Goal: Task Accomplishment & Management: Use online tool/utility

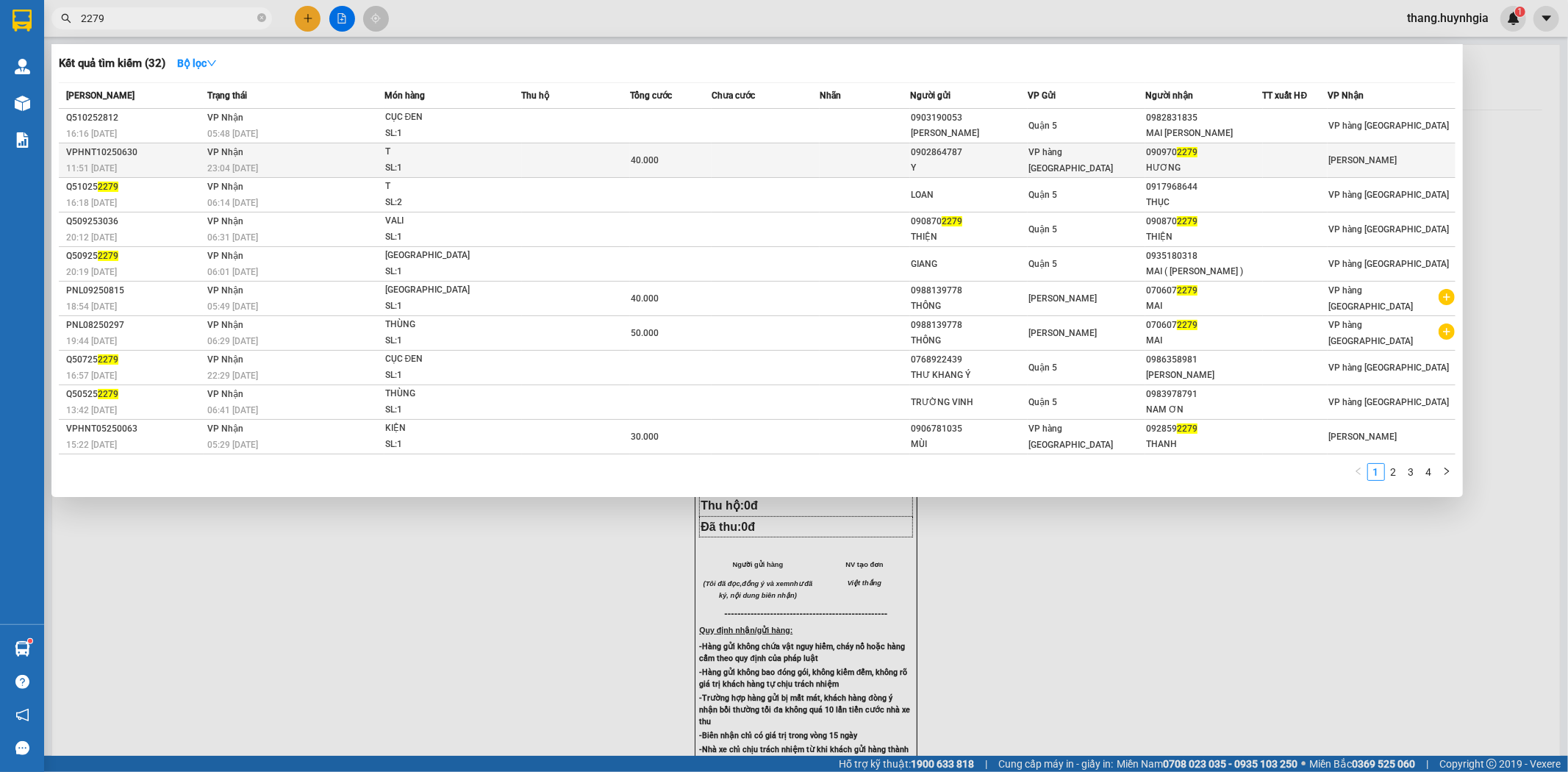
type input "2279"
click at [775, 152] on td at bounding box center [765, 160] width 109 height 35
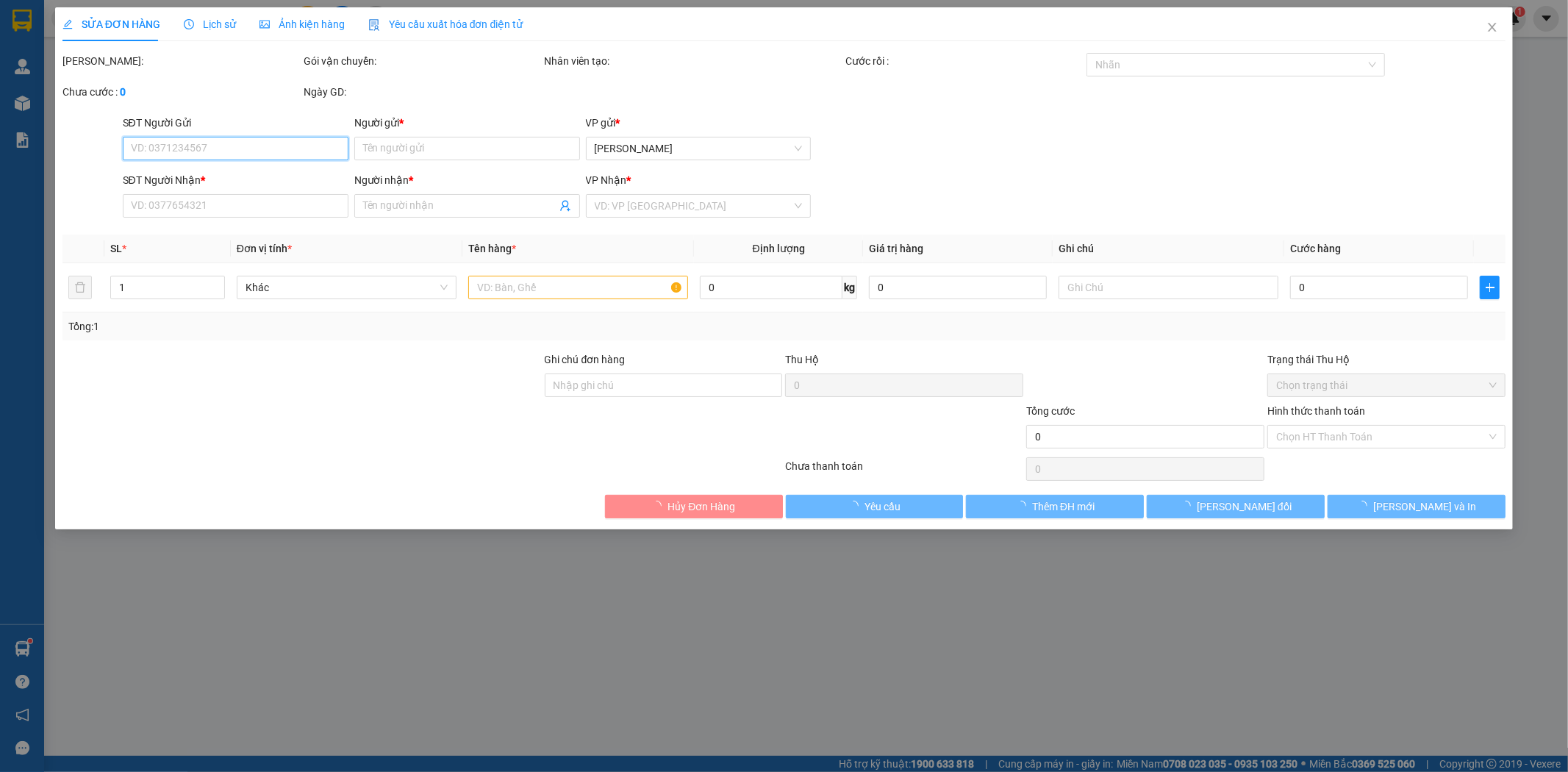
type input "0902864787"
type input "Y"
type input "0909702279"
type input "HƯƠNG"
type input "40.000"
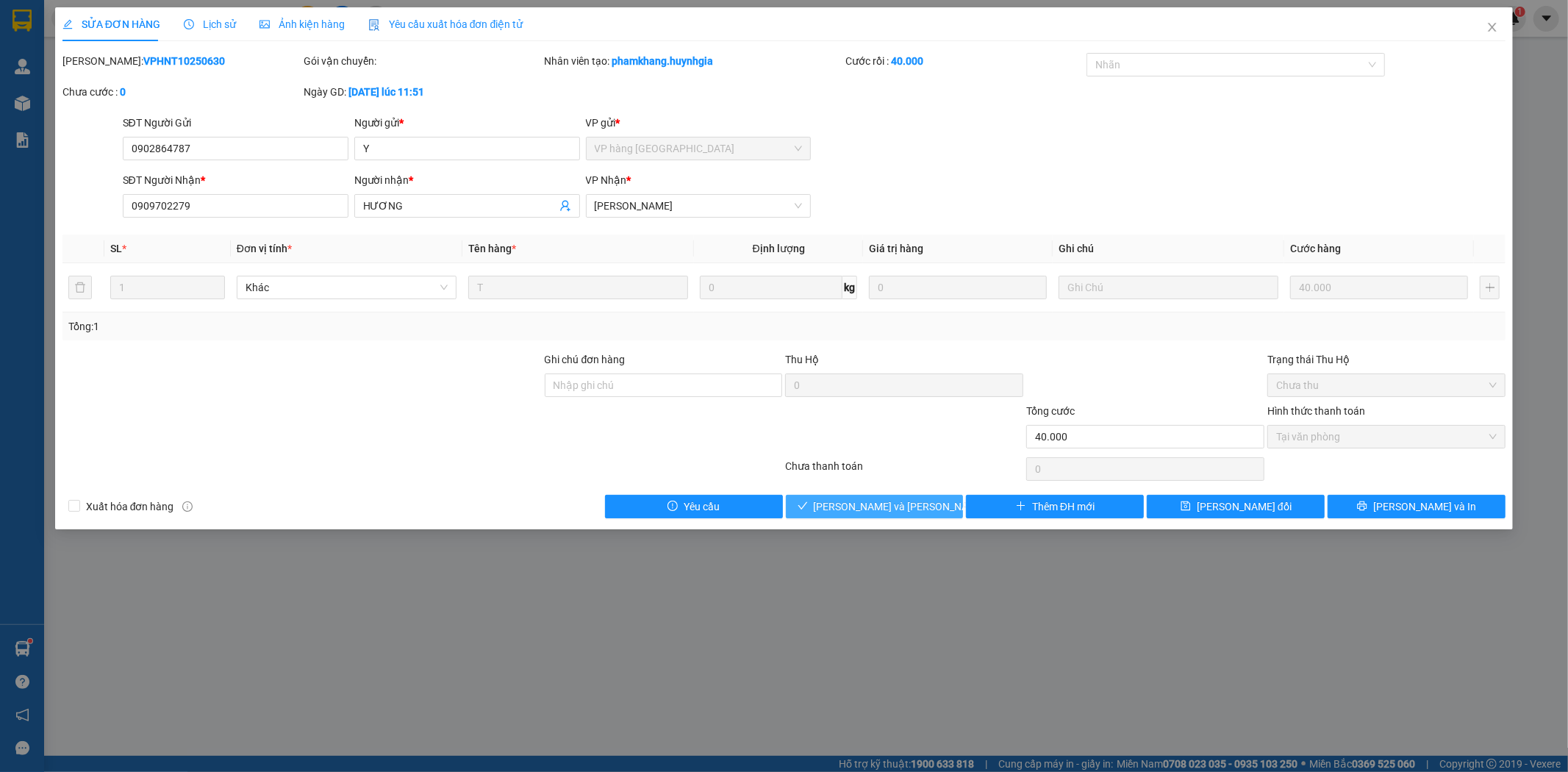
click at [920, 512] on span "[PERSON_NAME] và [PERSON_NAME] hàng" at bounding box center [913, 507] width 199 height 16
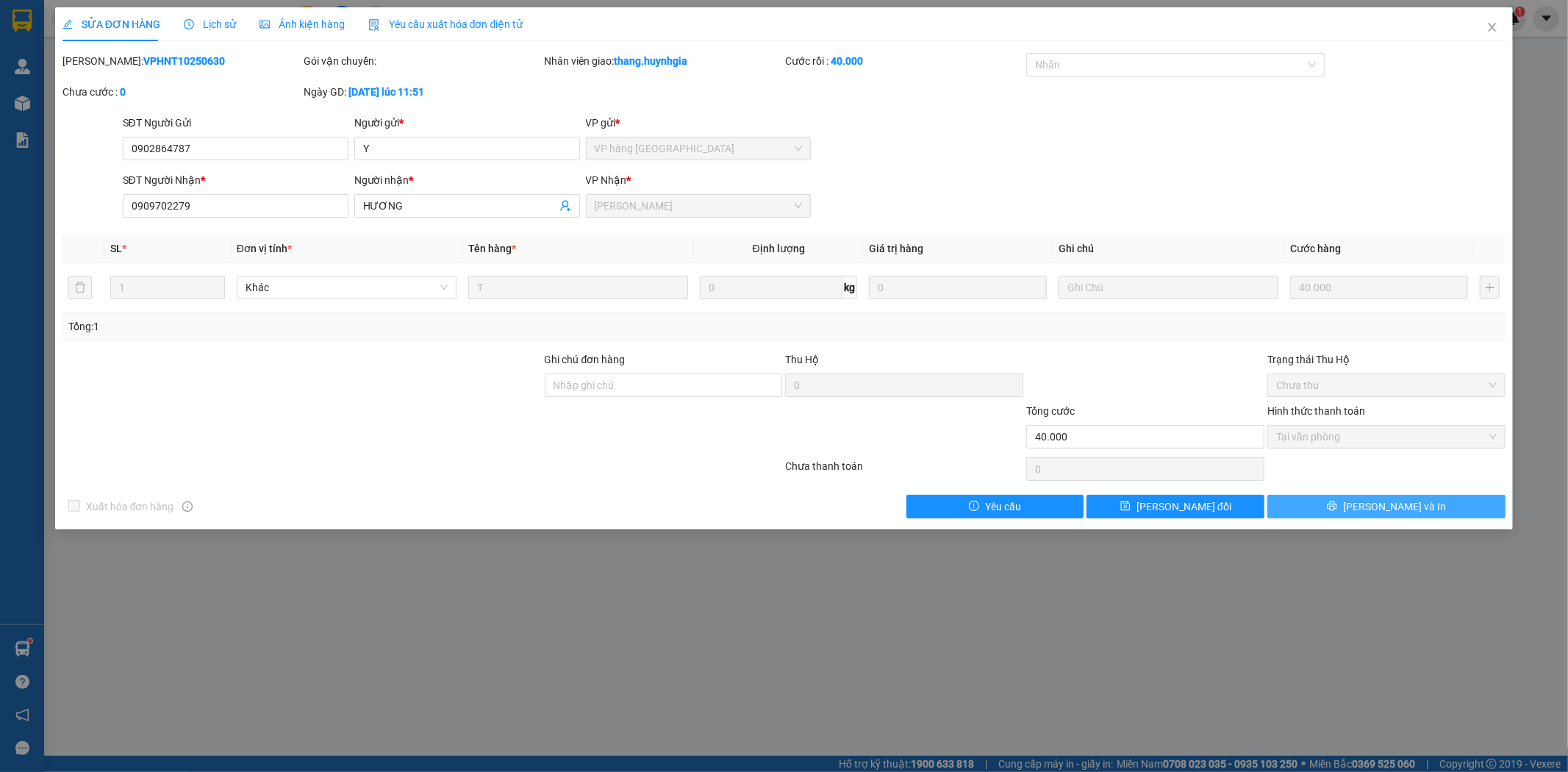
click at [1350, 510] on button "[PERSON_NAME] và In" at bounding box center [1386, 507] width 238 height 23
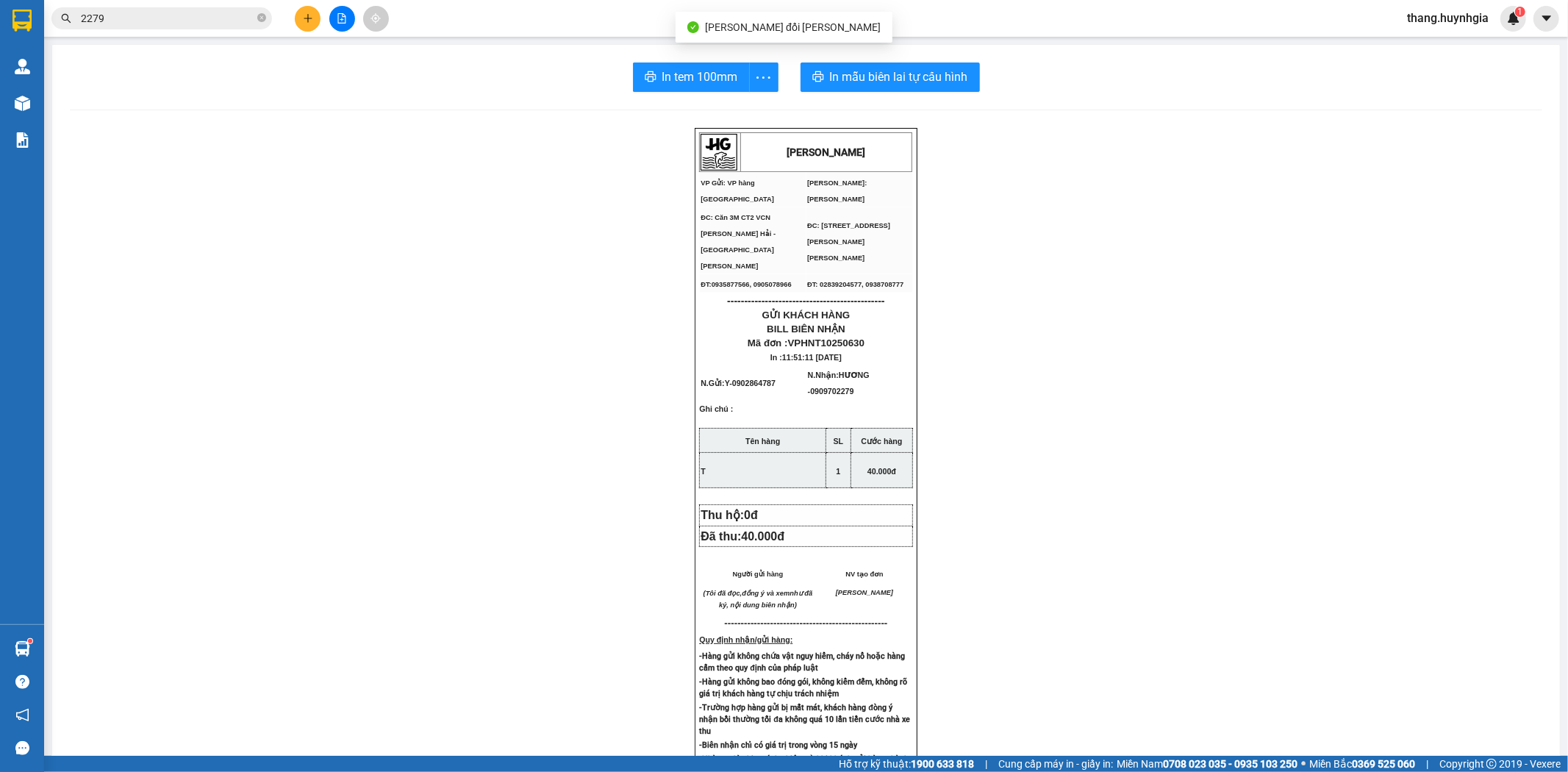
click at [302, 26] on button at bounding box center [307, 19] width 26 height 26
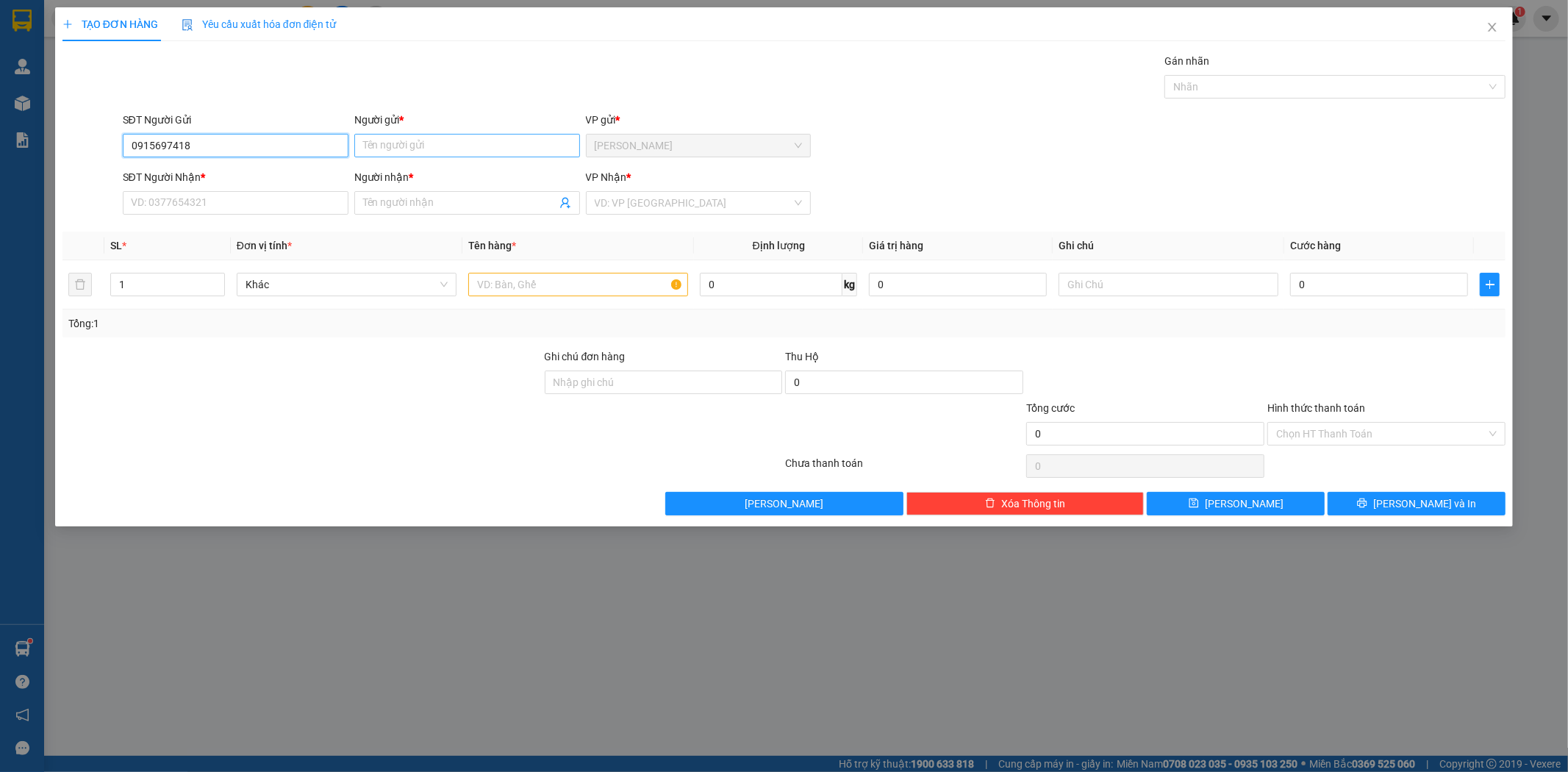
type input "0915697418"
click at [511, 143] on input "Người gửi *" at bounding box center [467, 145] width 226 height 23
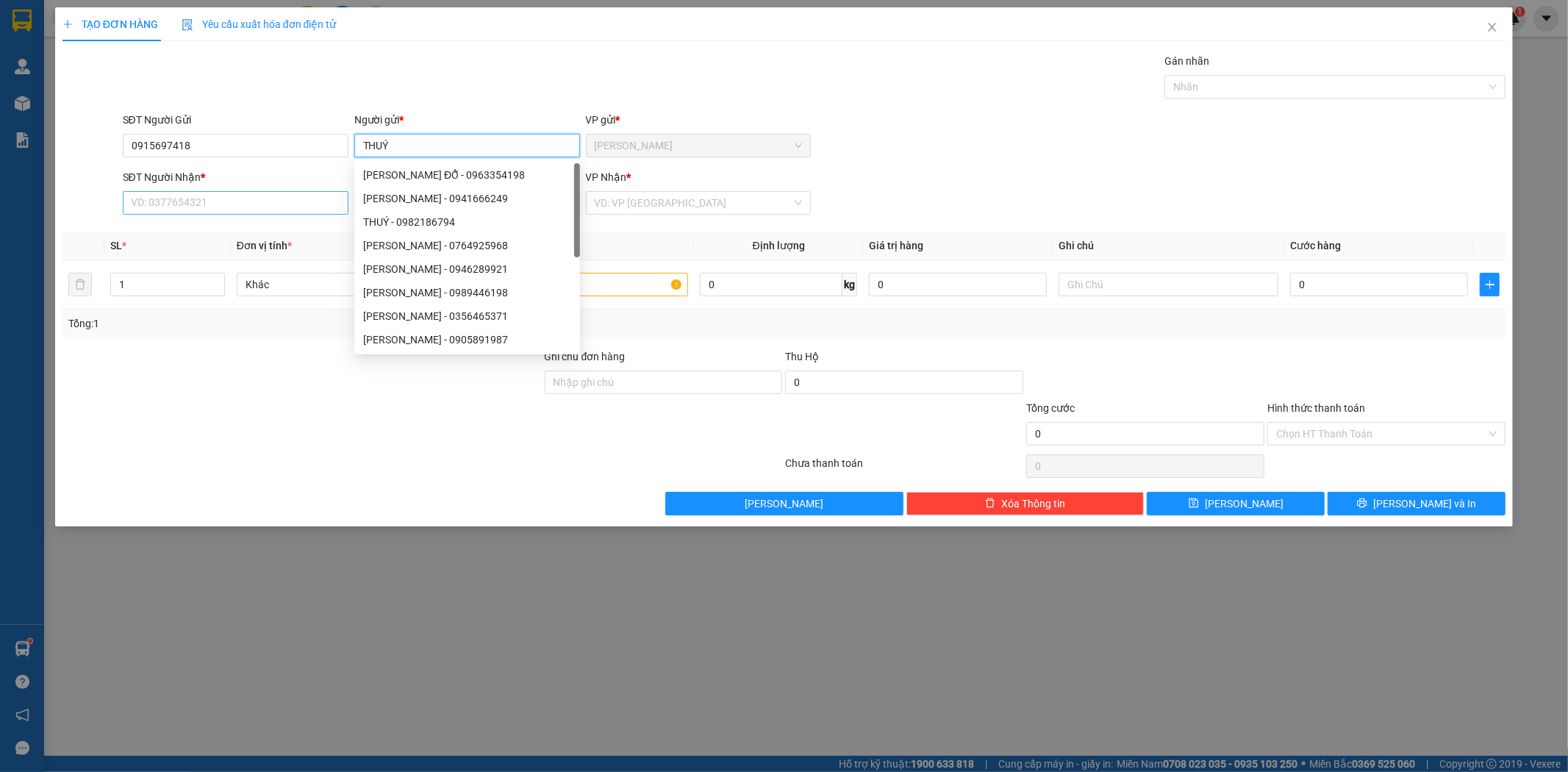
type input "THUÝ"
click at [172, 202] on input "SĐT Người Nhận *" at bounding box center [236, 203] width 226 height 23
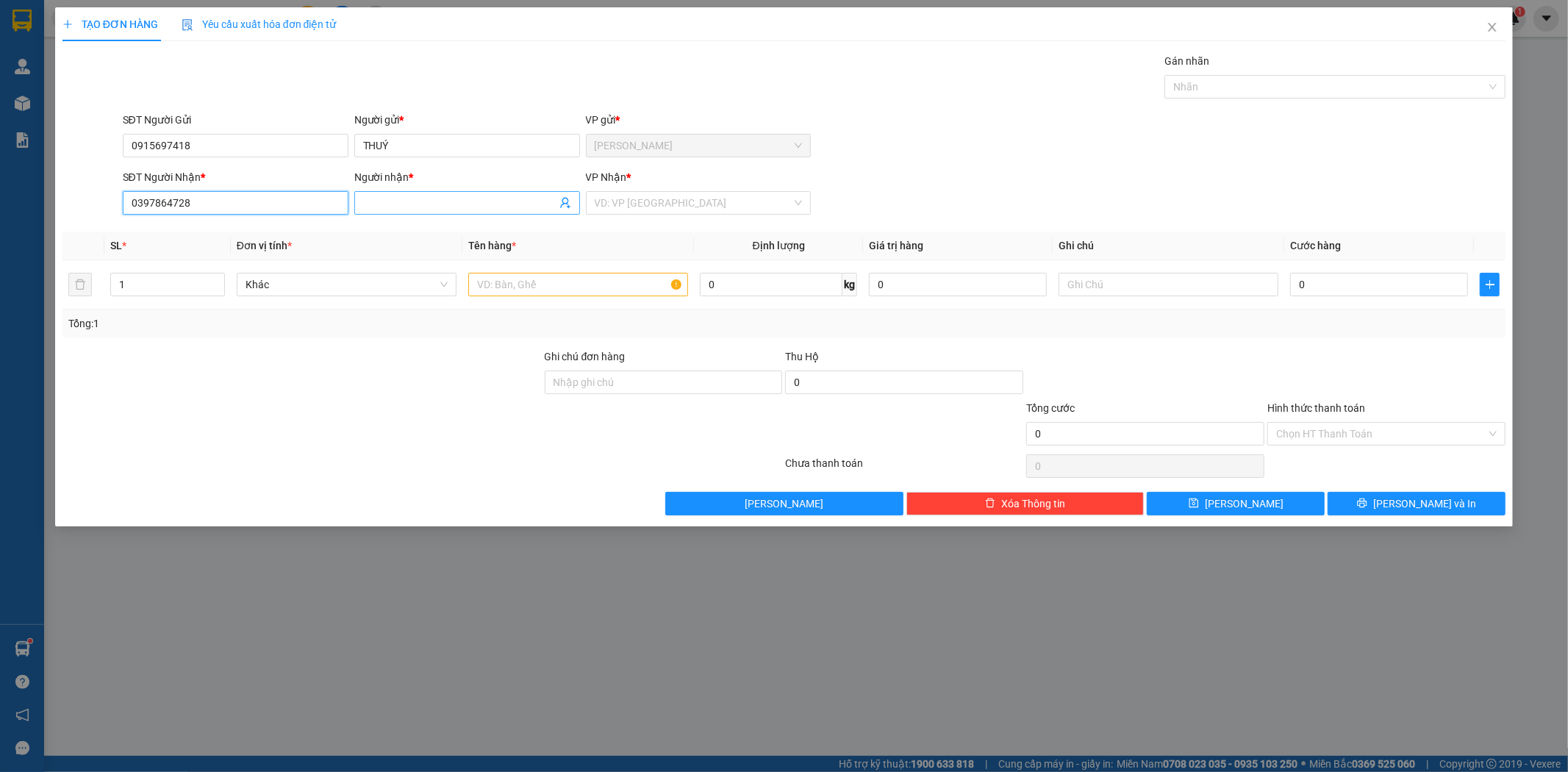
type input "0397864728"
click at [390, 207] on input "Người nhận *" at bounding box center [460, 203] width 193 height 16
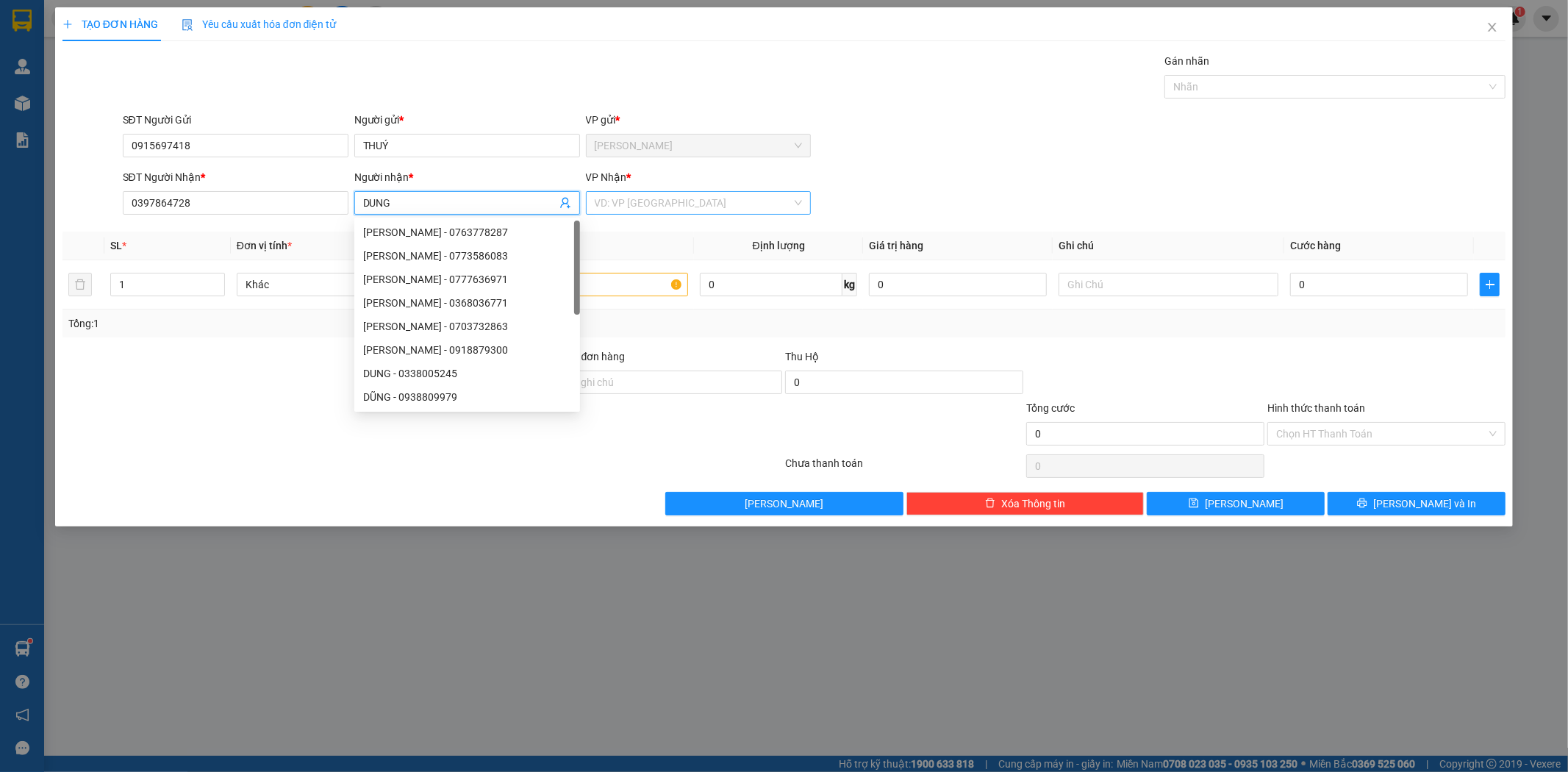
type input "DUNG"
click at [718, 206] on input "search" at bounding box center [694, 203] width 198 height 22
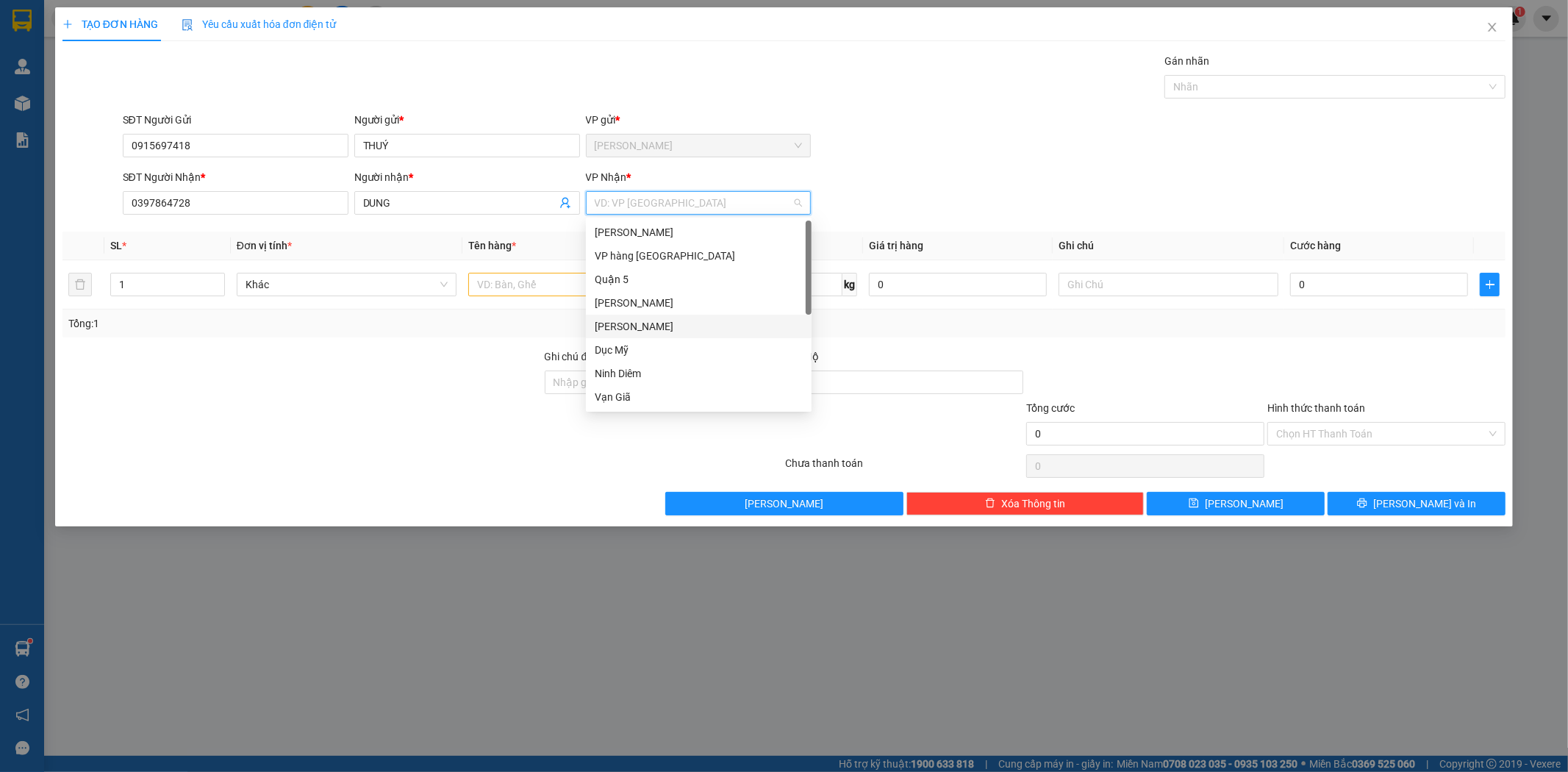
click at [662, 324] on div "[PERSON_NAME]" at bounding box center [698, 326] width 208 height 16
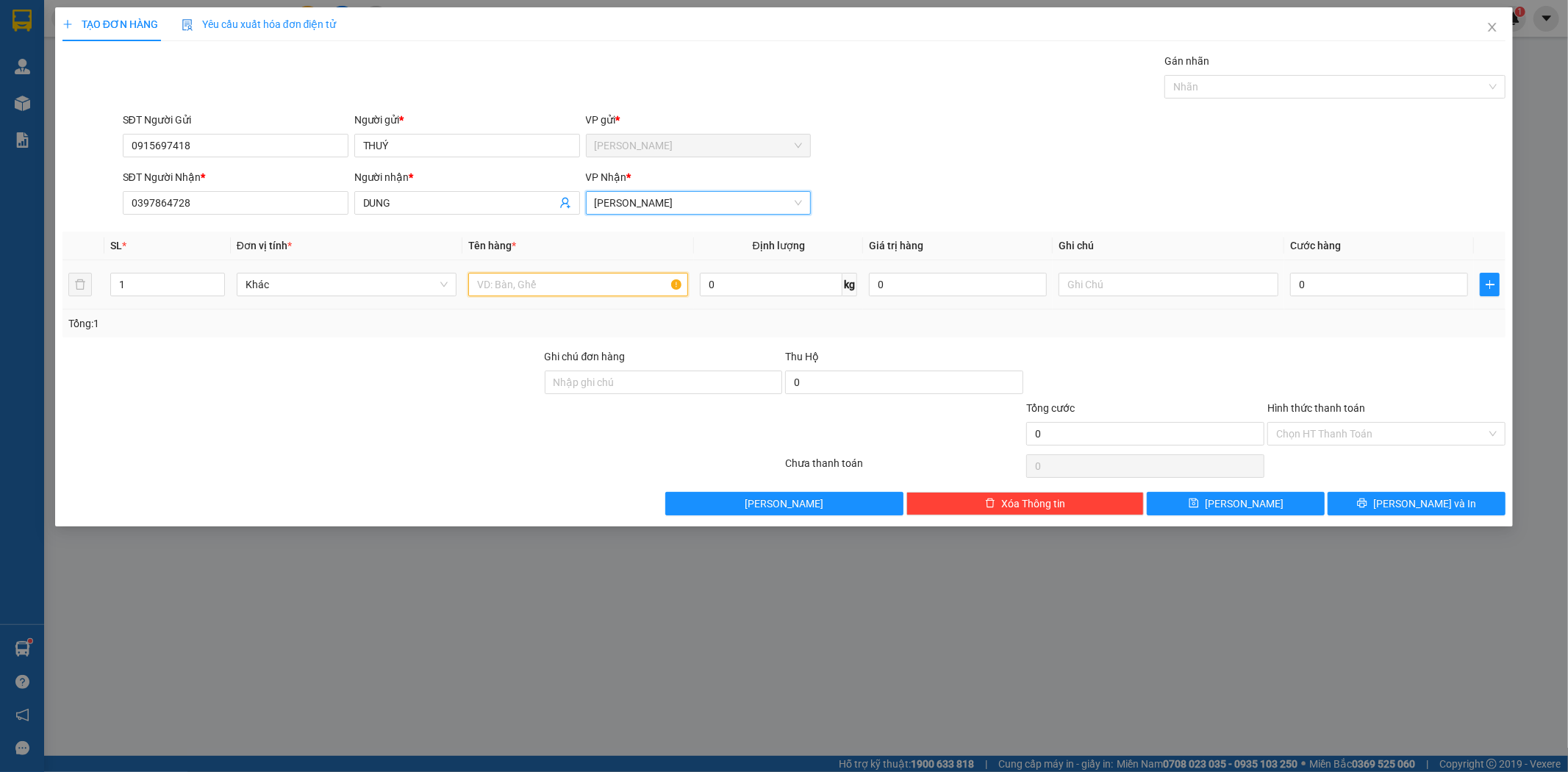
click at [497, 289] on input "text" at bounding box center [578, 285] width 220 height 23
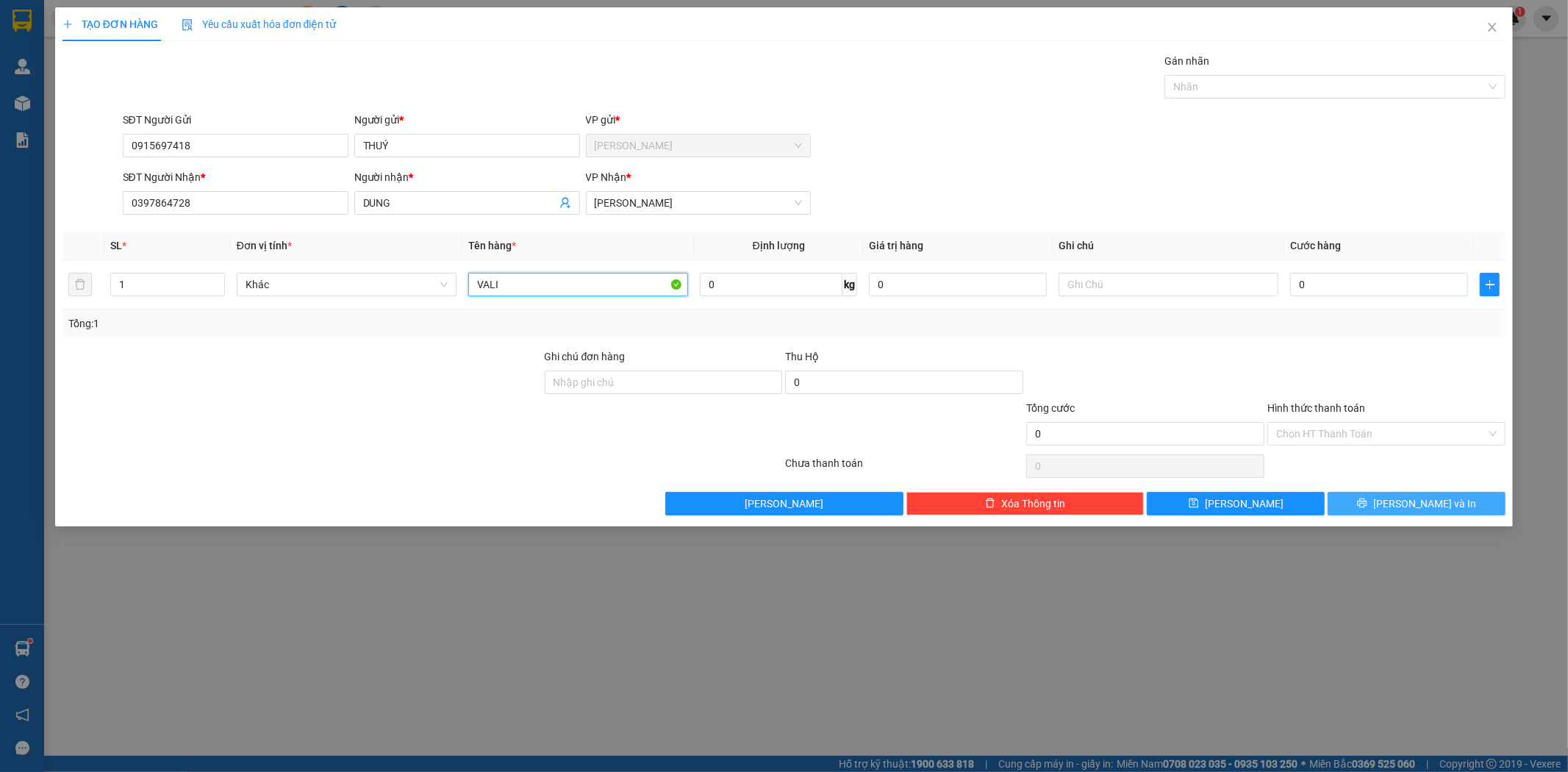
type input "VALI"
click at [1440, 504] on span "[PERSON_NAME] và In" at bounding box center [1424, 504] width 103 height 16
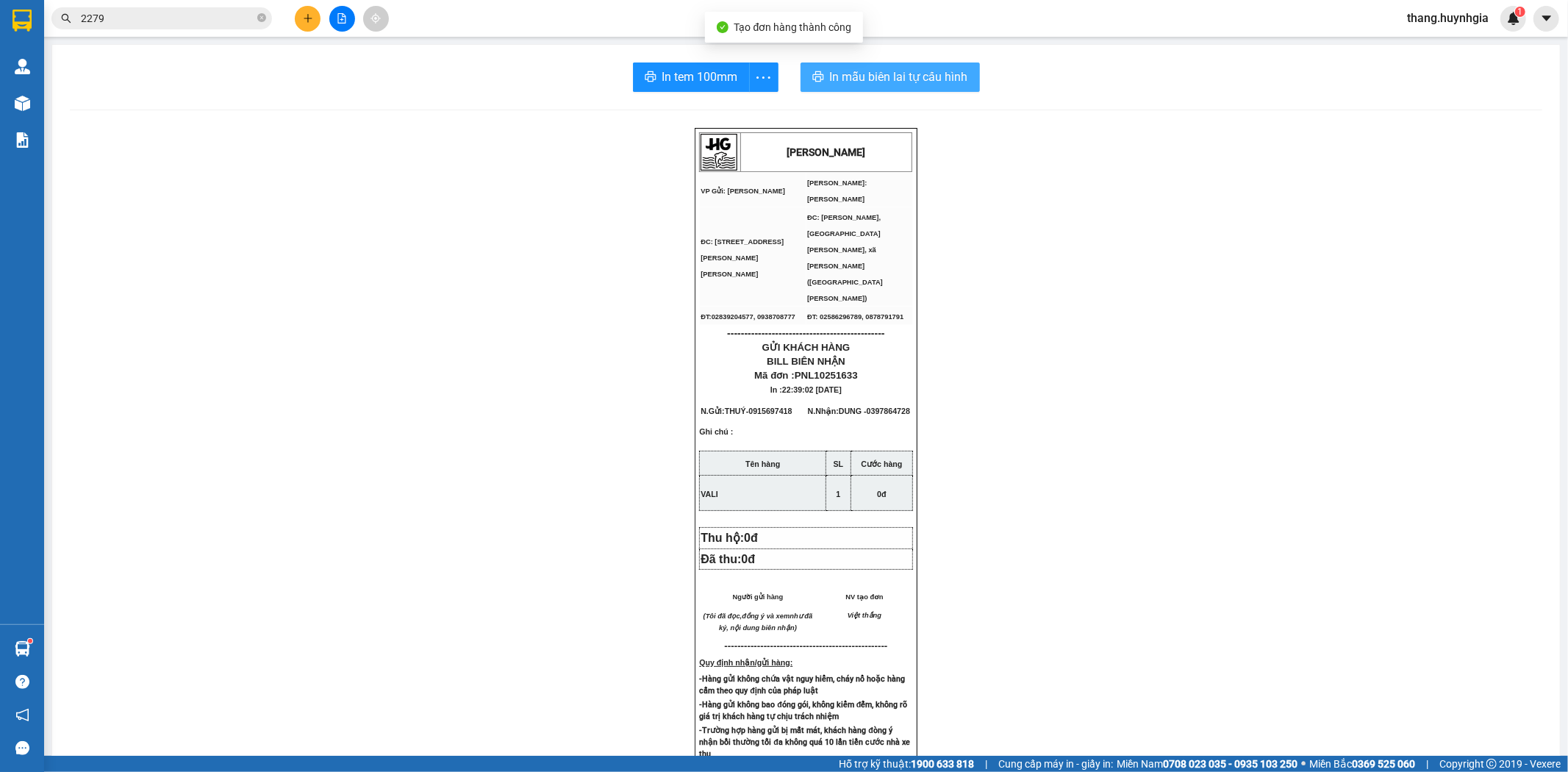
click at [836, 81] on span "In mẫu biên lai tự cấu hình" at bounding box center [899, 77] width 138 height 19
click at [692, 72] on span "In tem 100mm" at bounding box center [700, 77] width 76 height 19
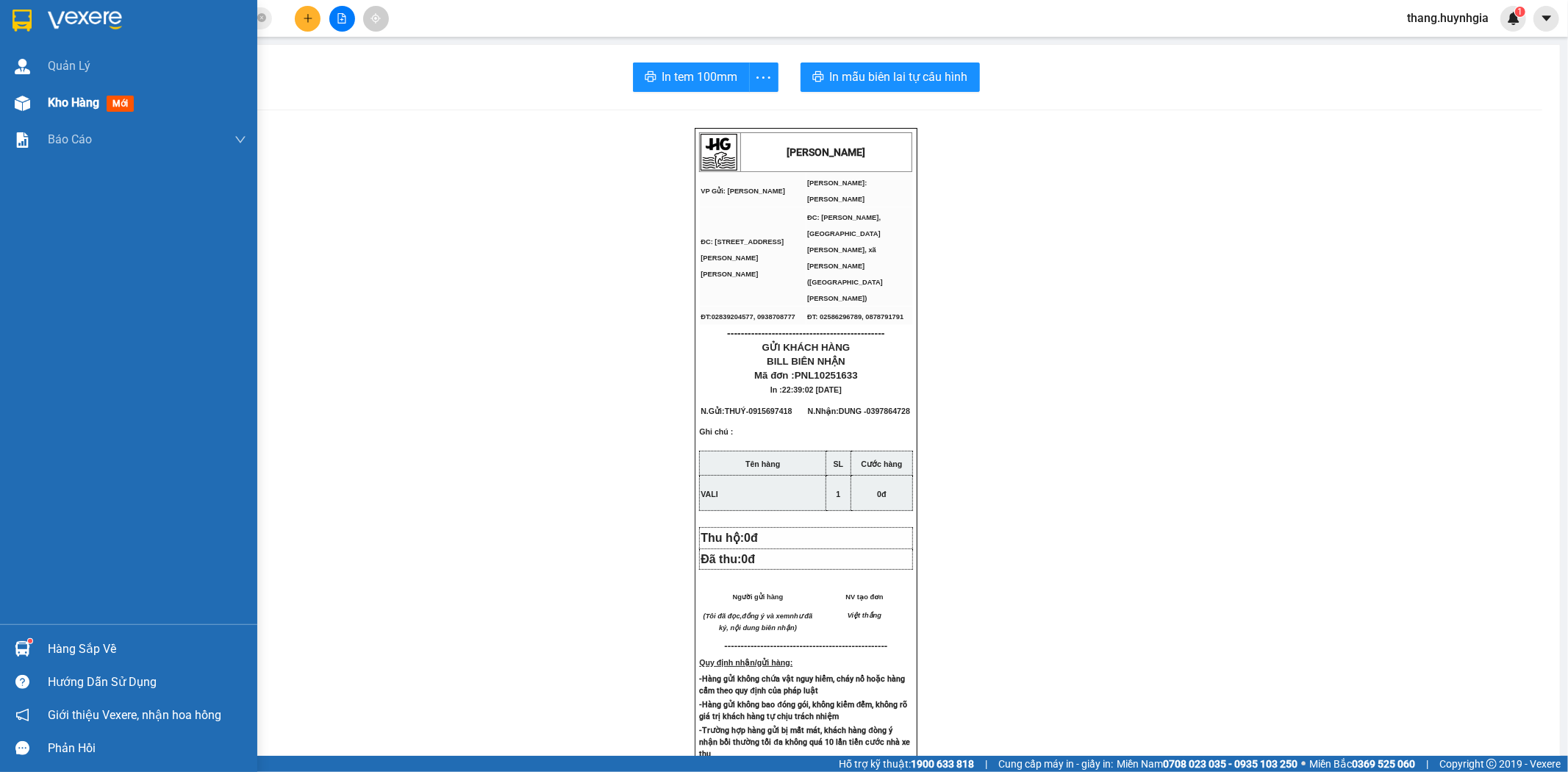
click at [99, 108] on span "Kho hàng" at bounding box center [73, 103] width 52 height 14
click at [83, 99] on span "Kho hàng" at bounding box center [73, 103] width 52 height 14
click at [31, 101] on div at bounding box center [22, 103] width 26 height 26
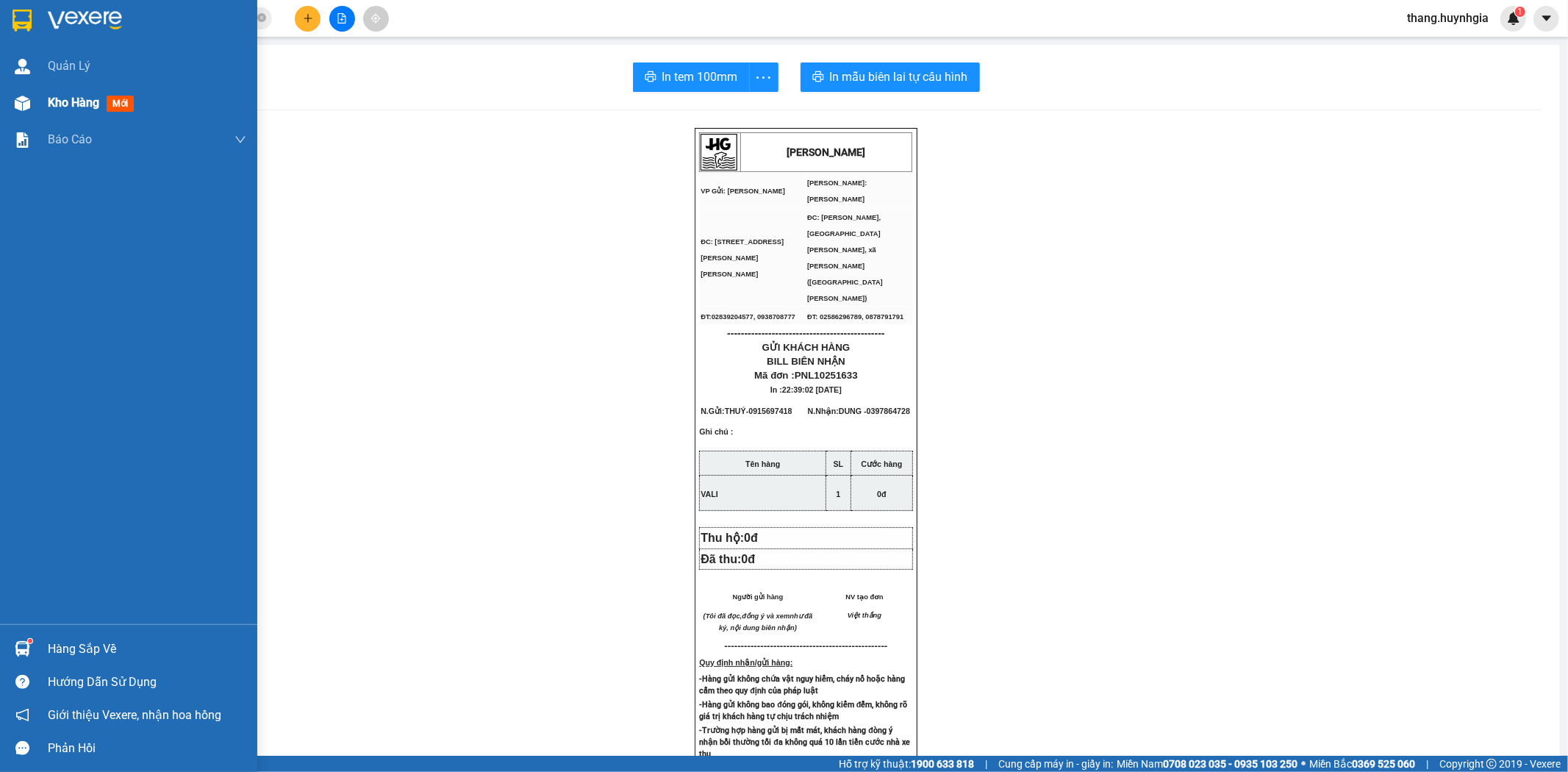
click at [31, 101] on div at bounding box center [22, 103] width 26 height 26
click at [12, 101] on div at bounding box center [22, 103] width 26 height 26
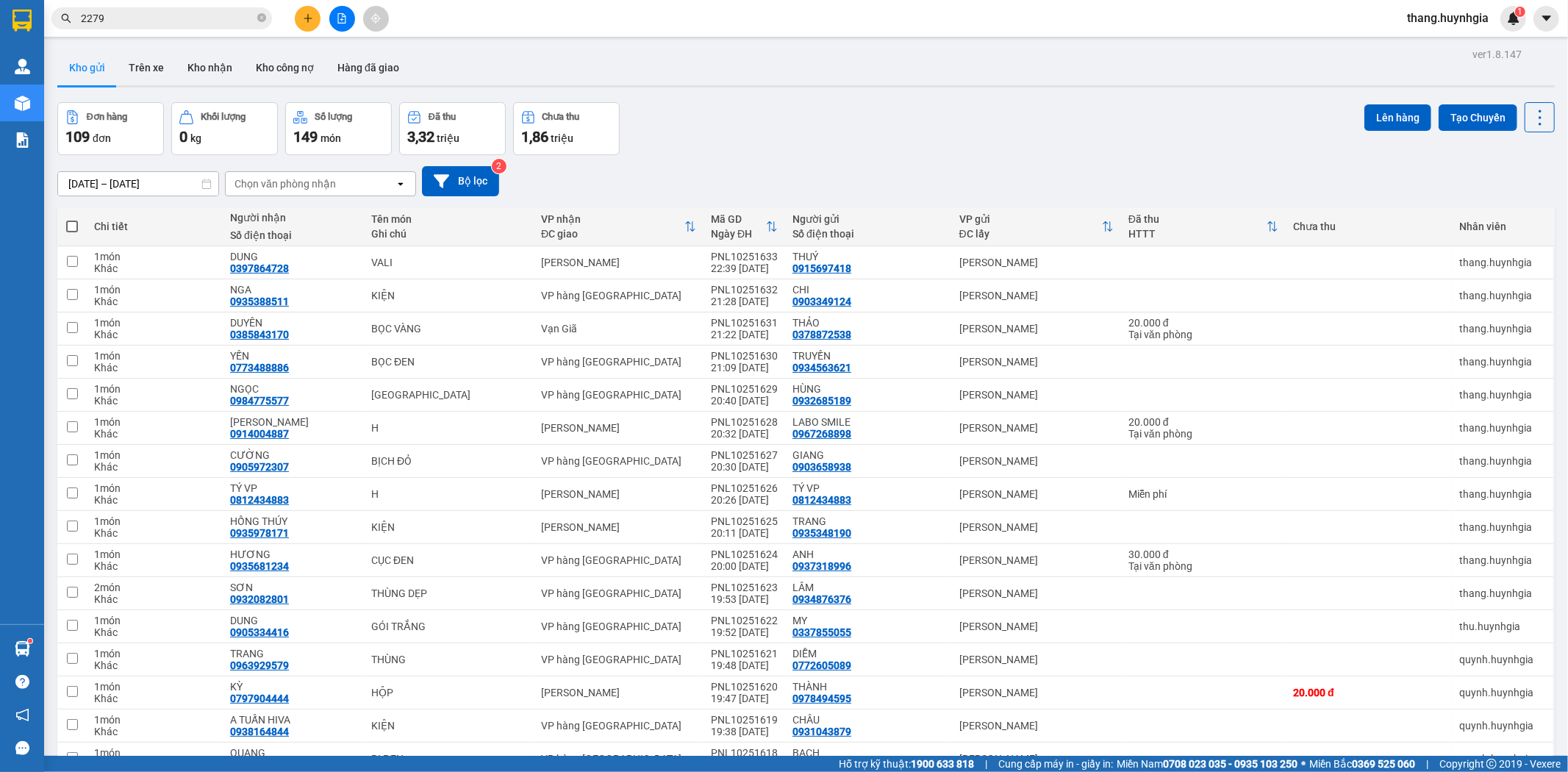
drag, startPoint x: 280, startPoint y: 179, endPoint x: 305, endPoint y: 186, distance: 26.0
click at [285, 181] on div "Chọn văn phòng nhận" at bounding box center [285, 183] width 101 height 15
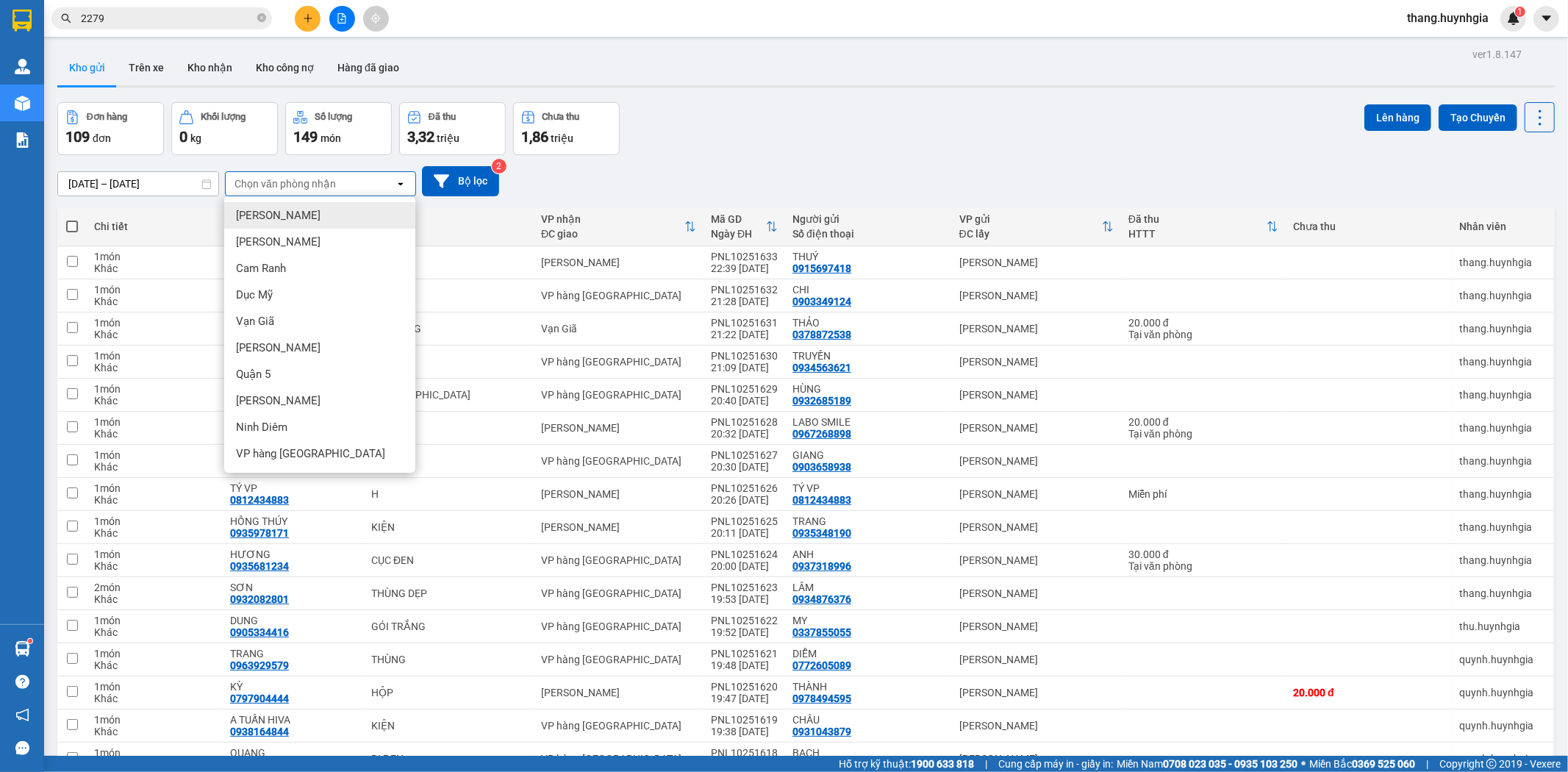
click at [384, 175] on div "Chọn văn phòng nhận" at bounding box center [310, 184] width 169 height 23
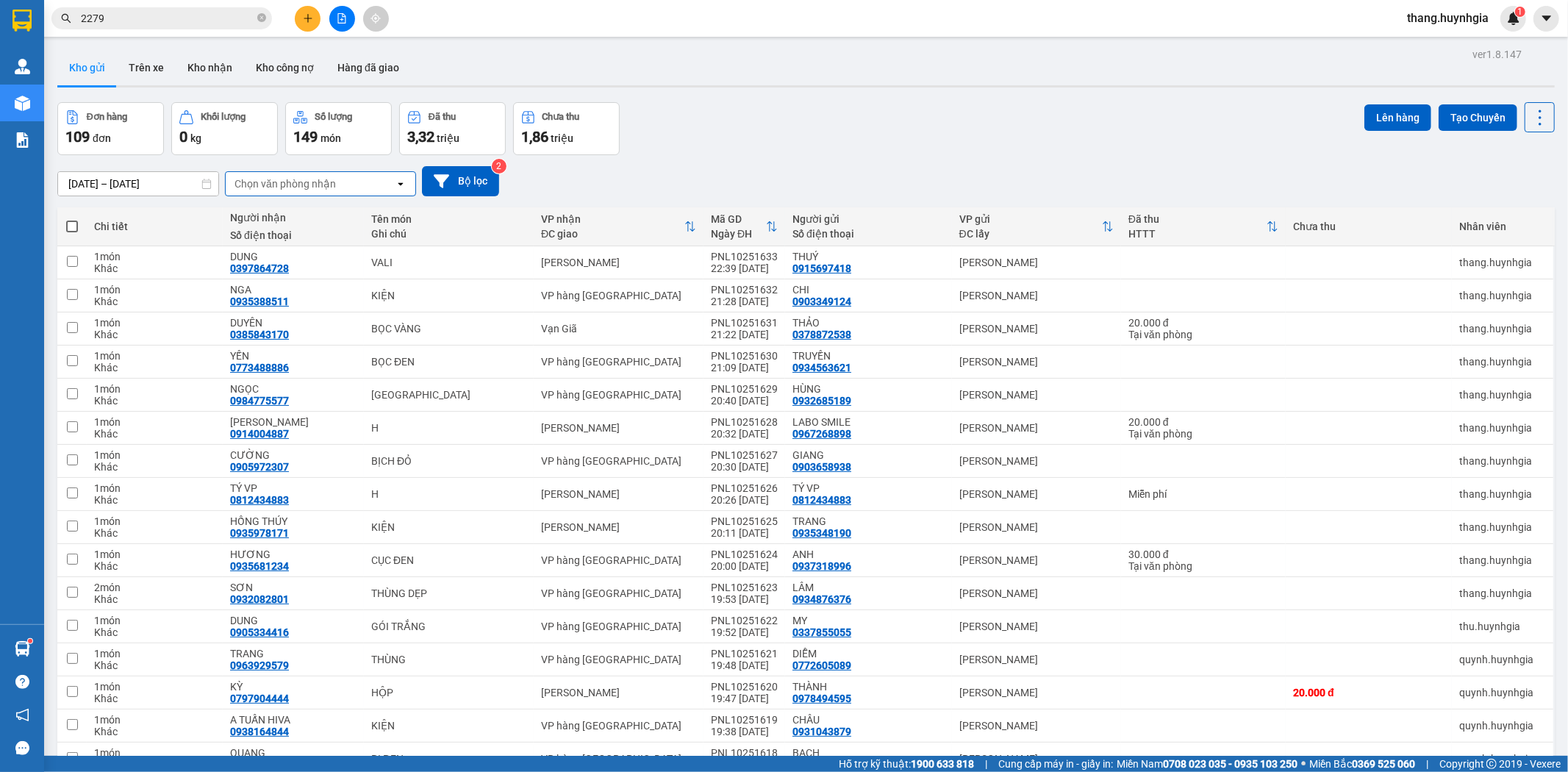
click at [384, 175] on div "Chọn văn phòng nhận" at bounding box center [310, 184] width 169 height 23
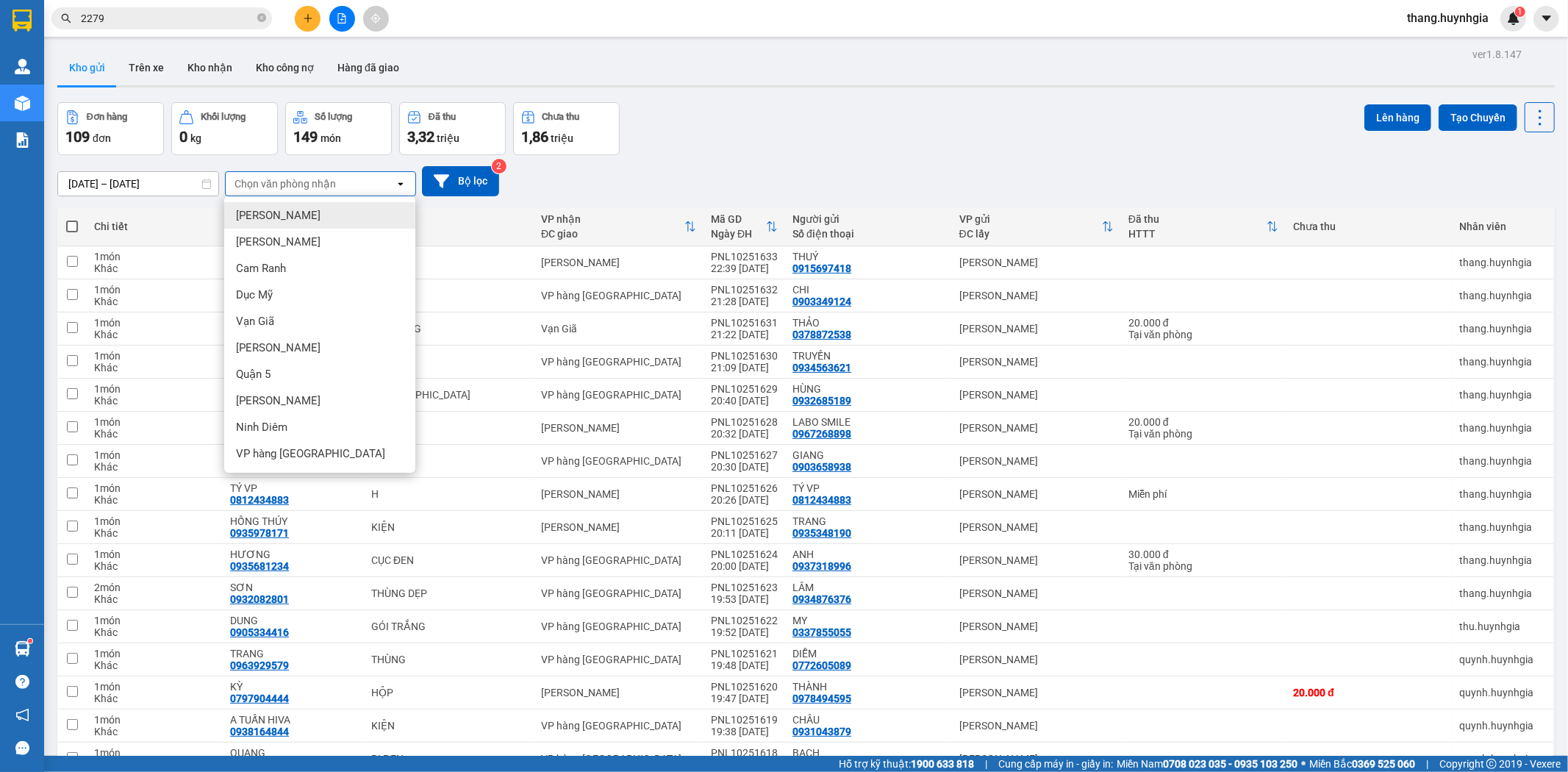
click at [75, 226] on span at bounding box center [72, 226] width 12 height 12
click at [72, 219] on input "checkbox" at bounding box center [72, 219] width 0 height 0
checkbox input "true"
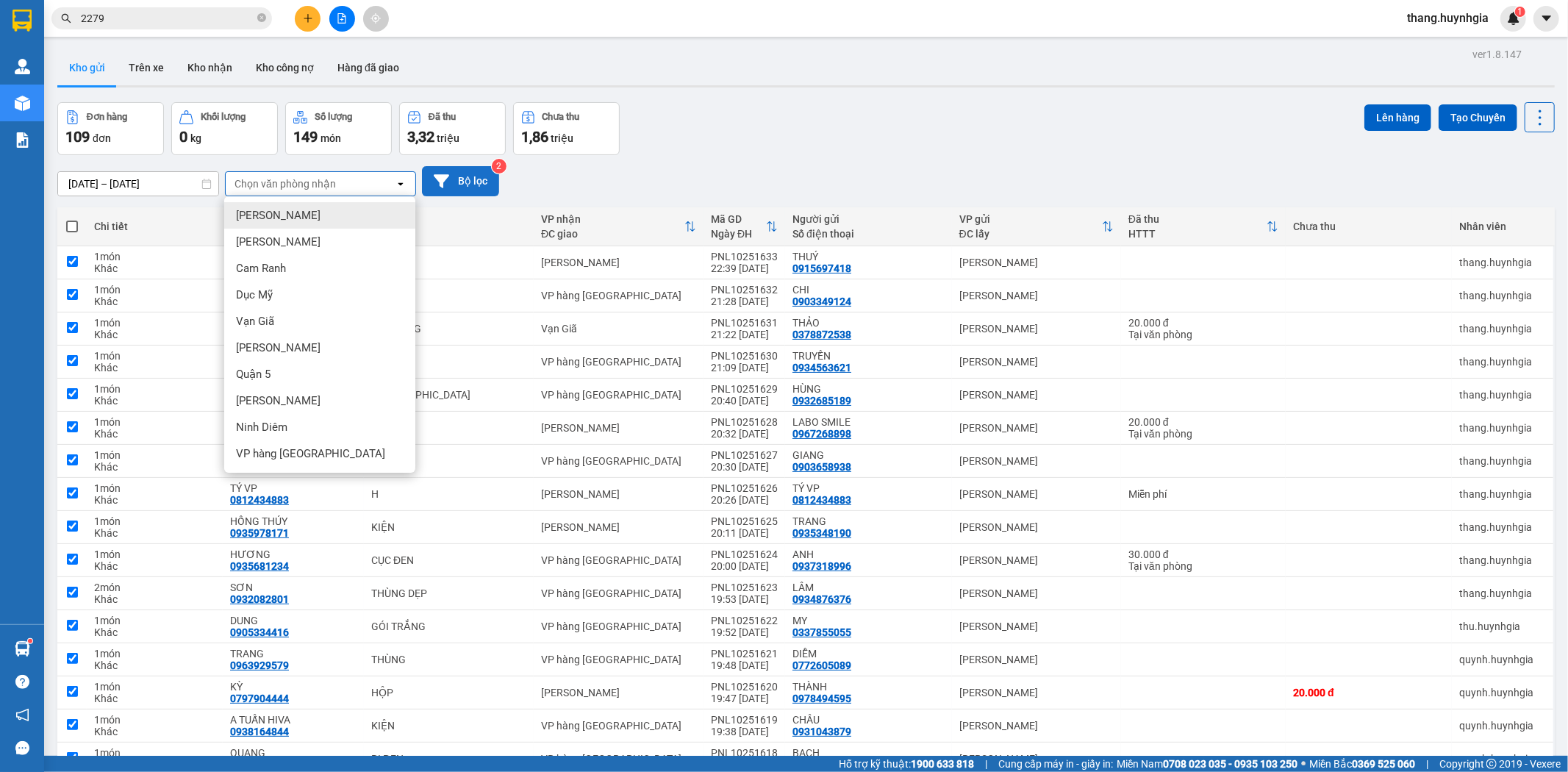
checkbox input "true"
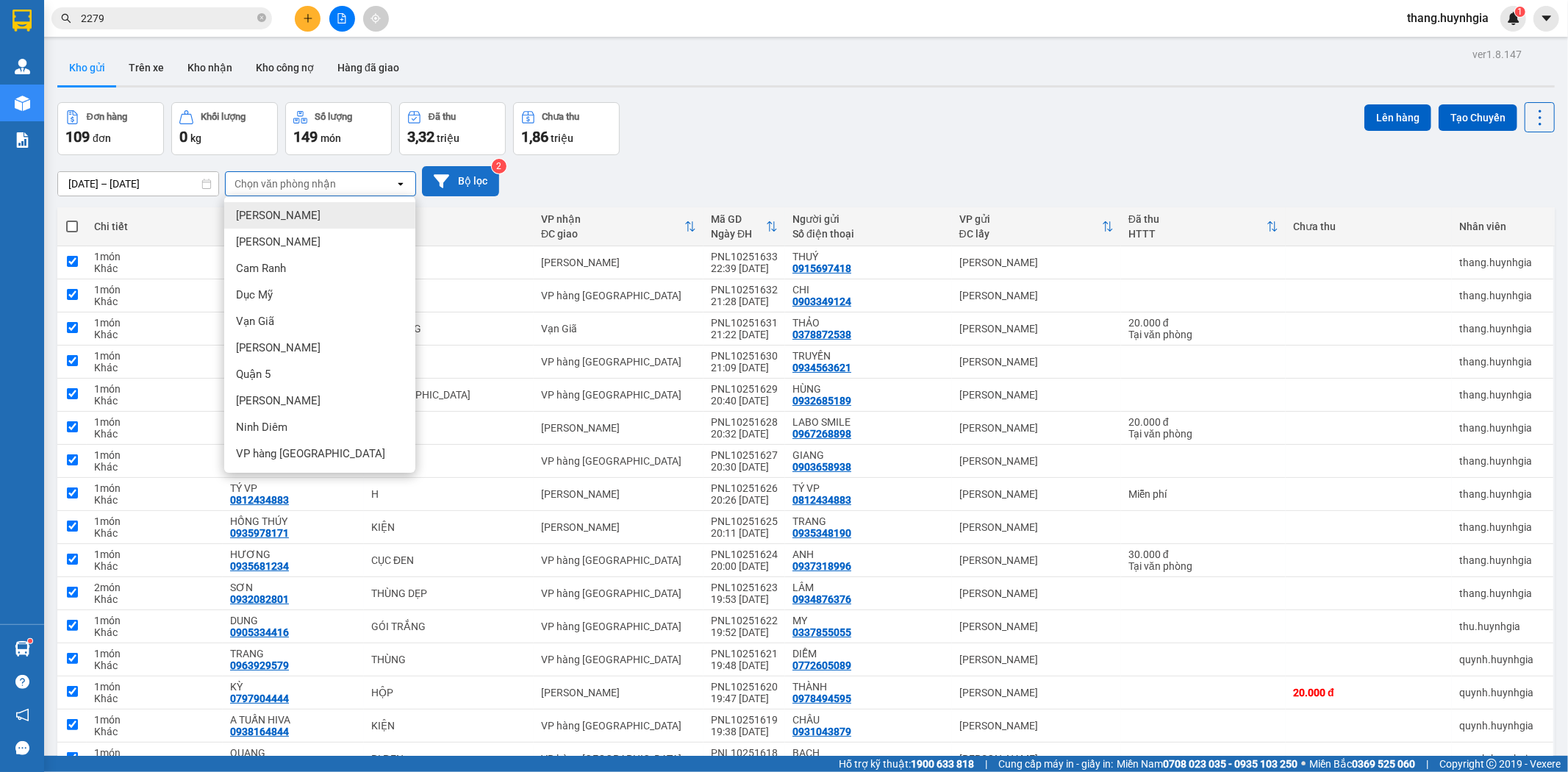
checkbox input "true"
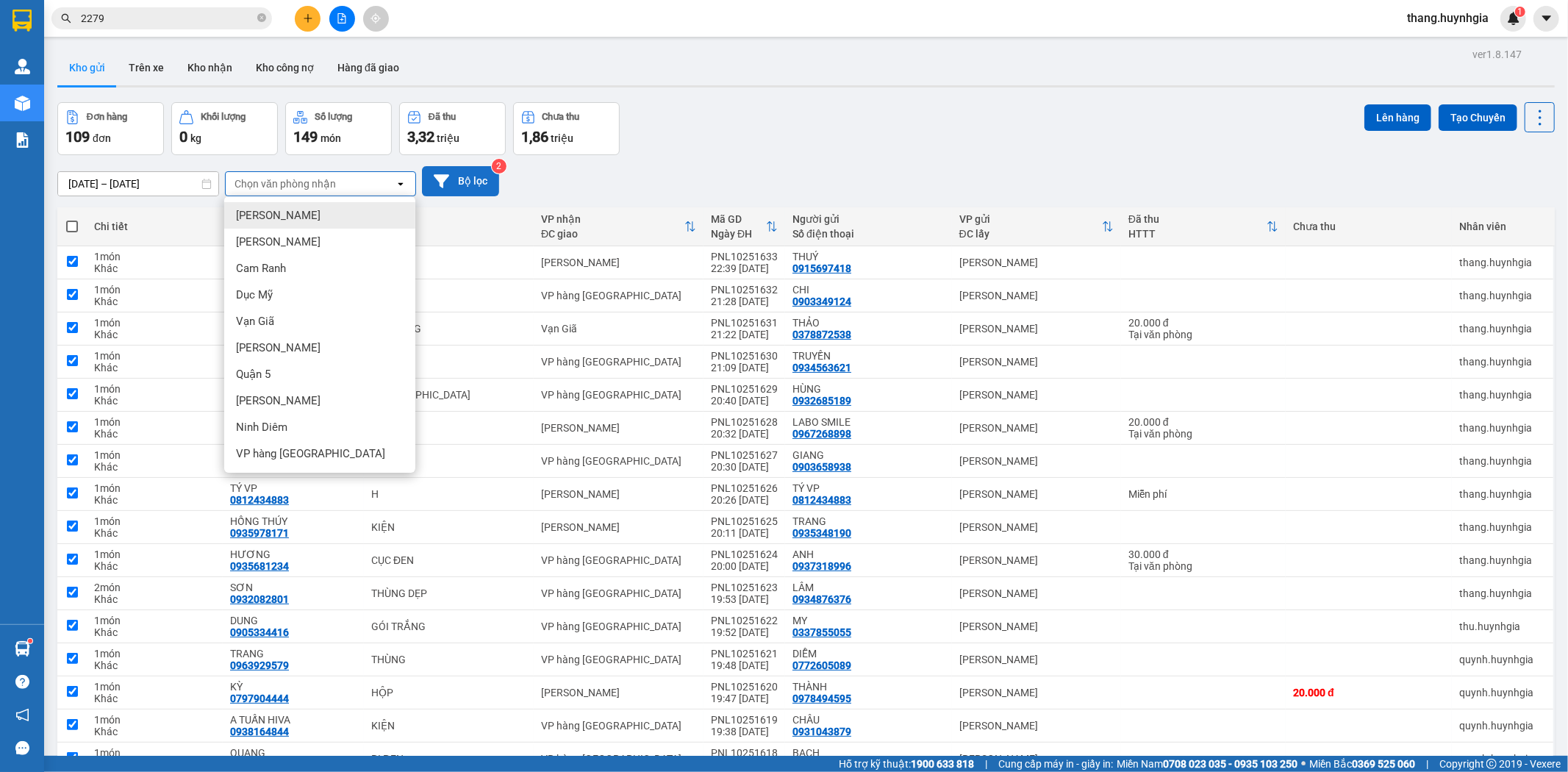
checkbox input "true"
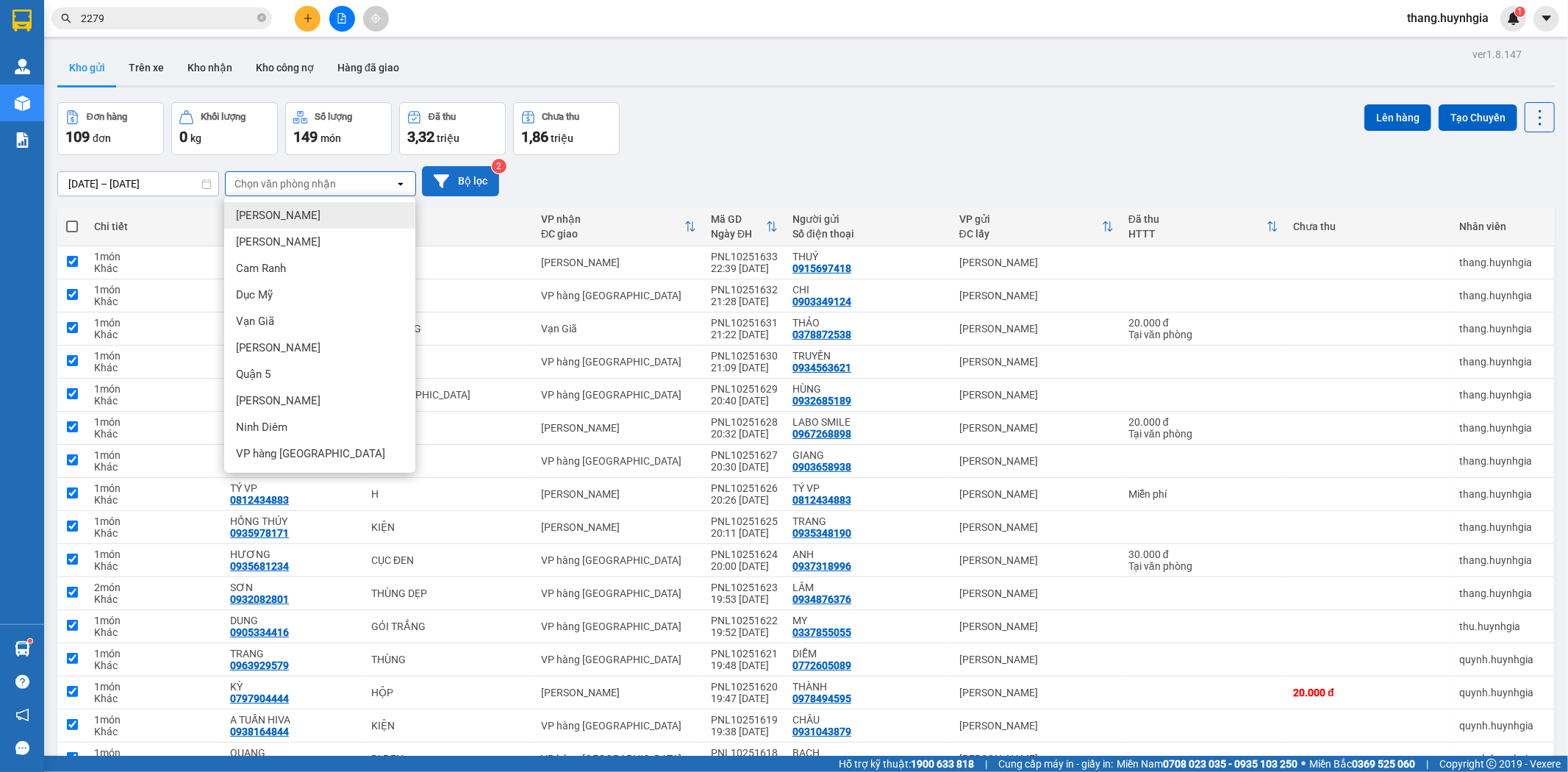
checkbox input "true"
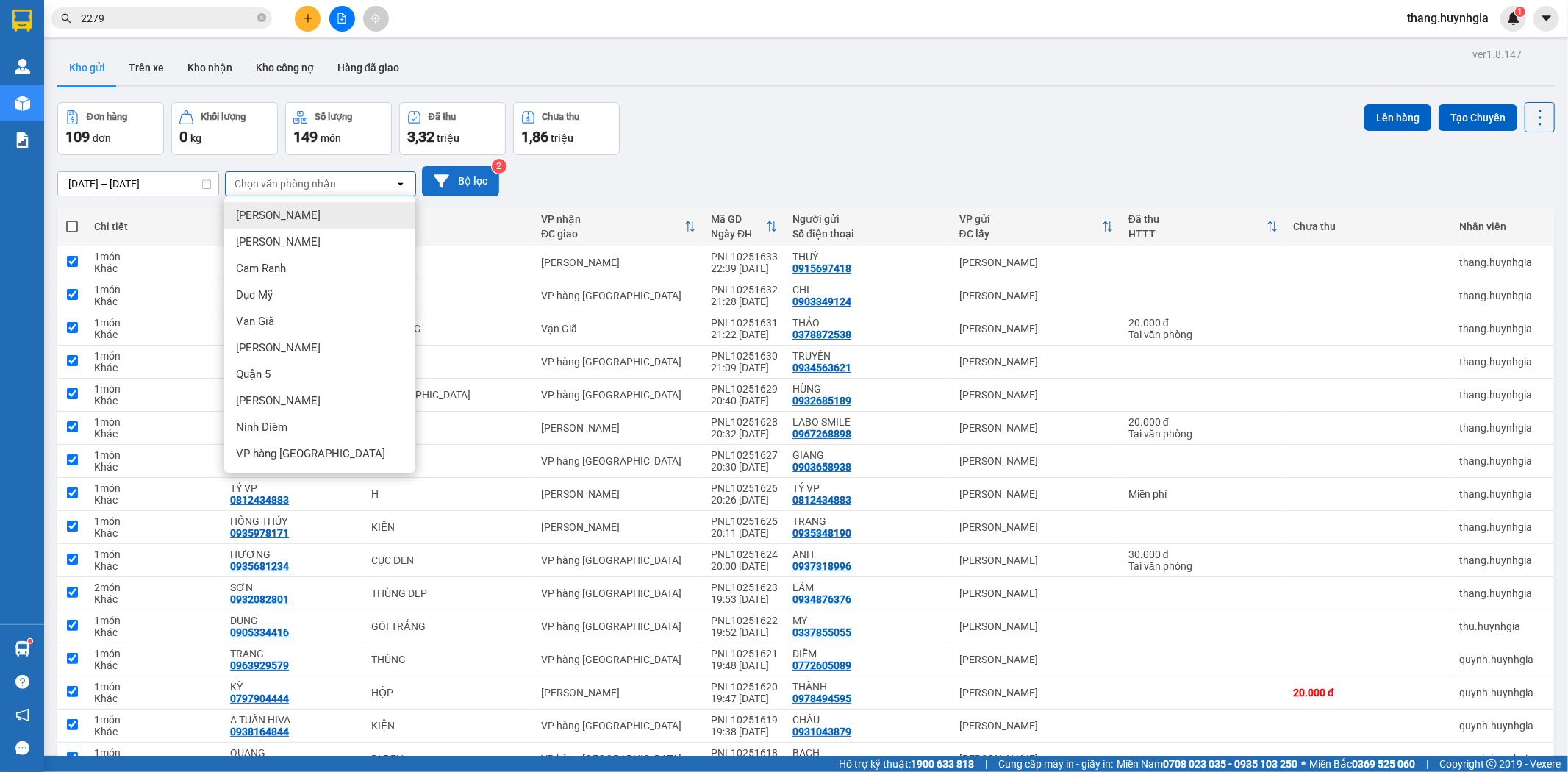
checkbox input "true"
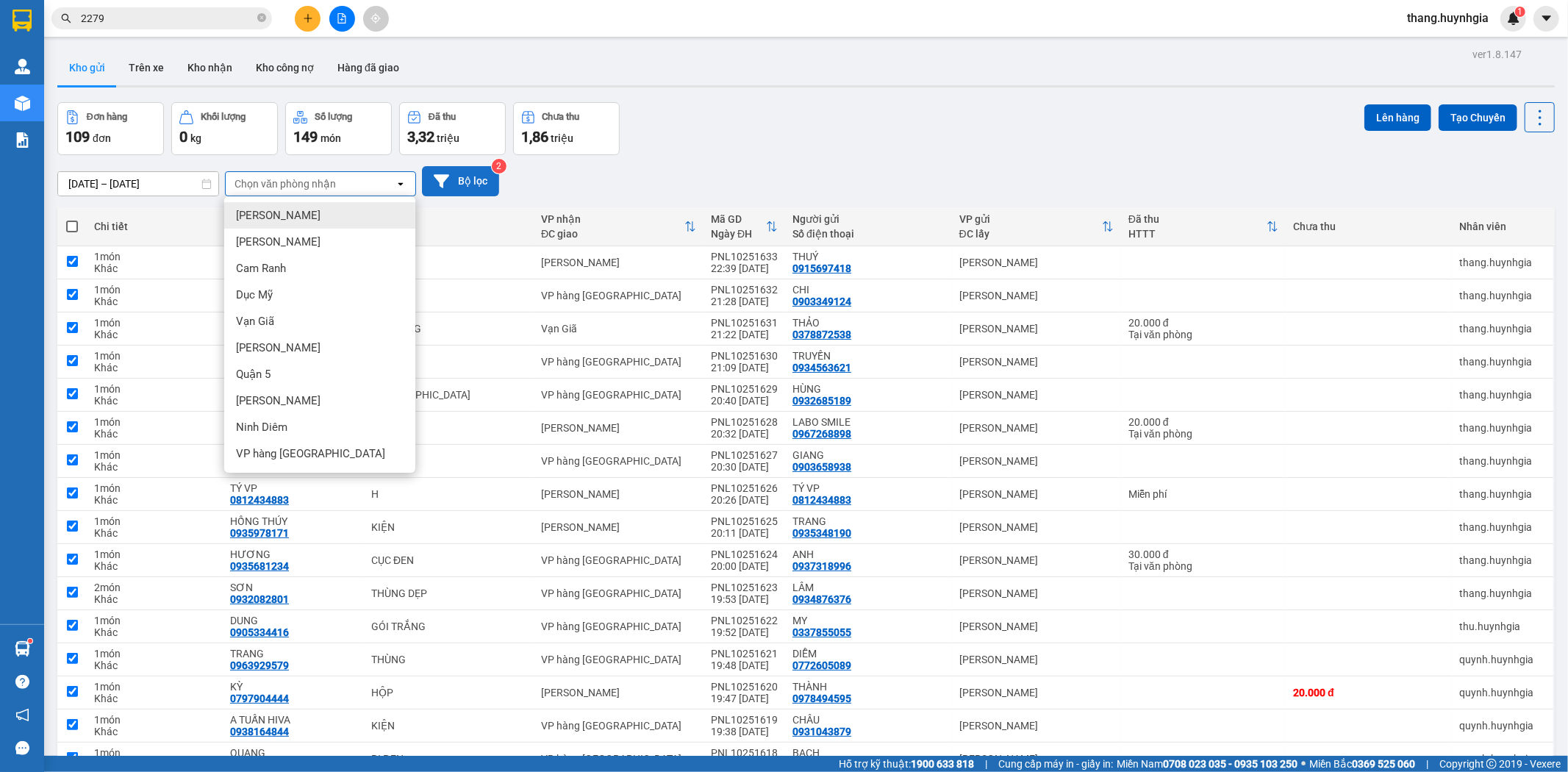
checkbox input "true"
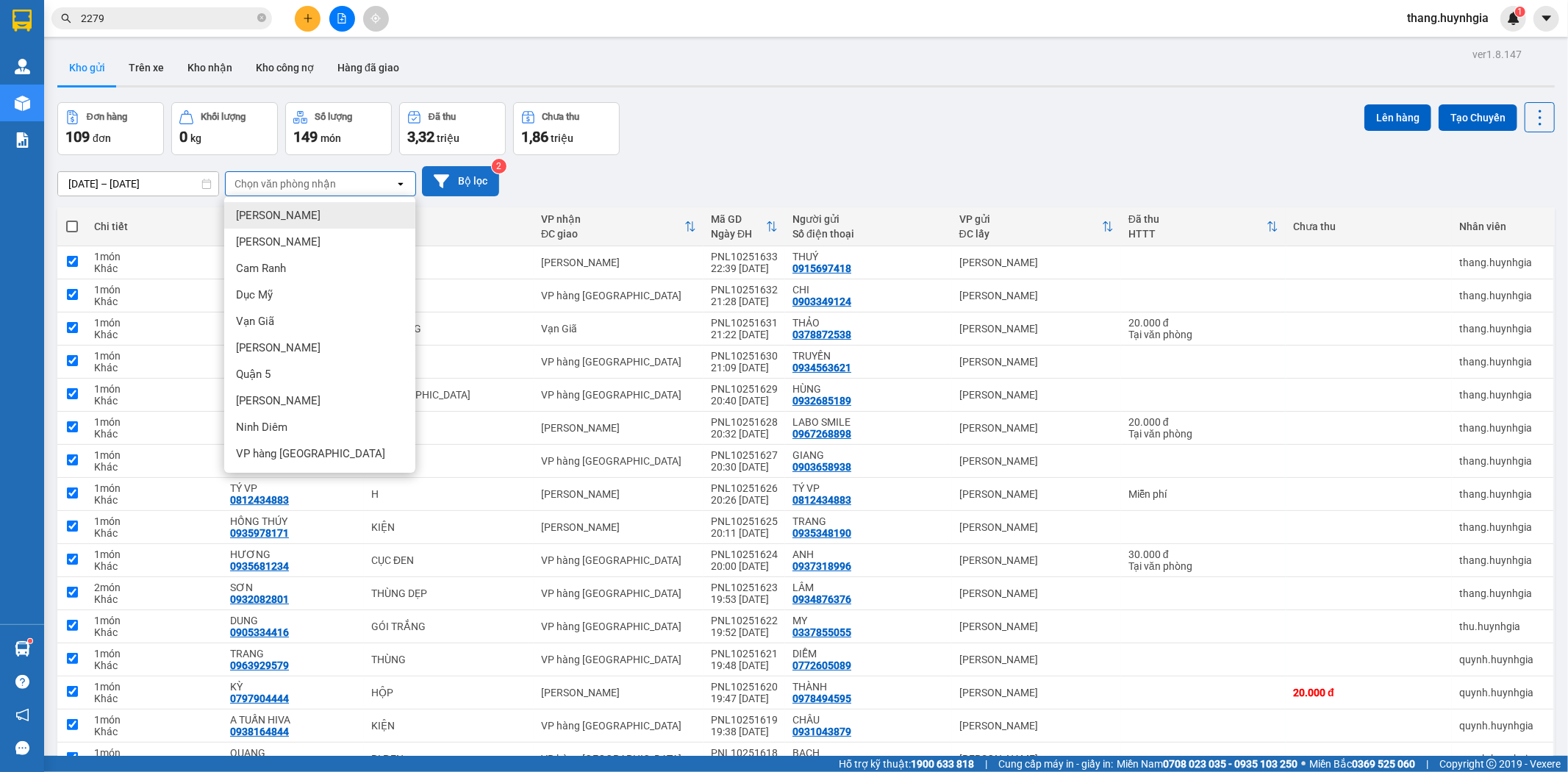
checkbox input "true"
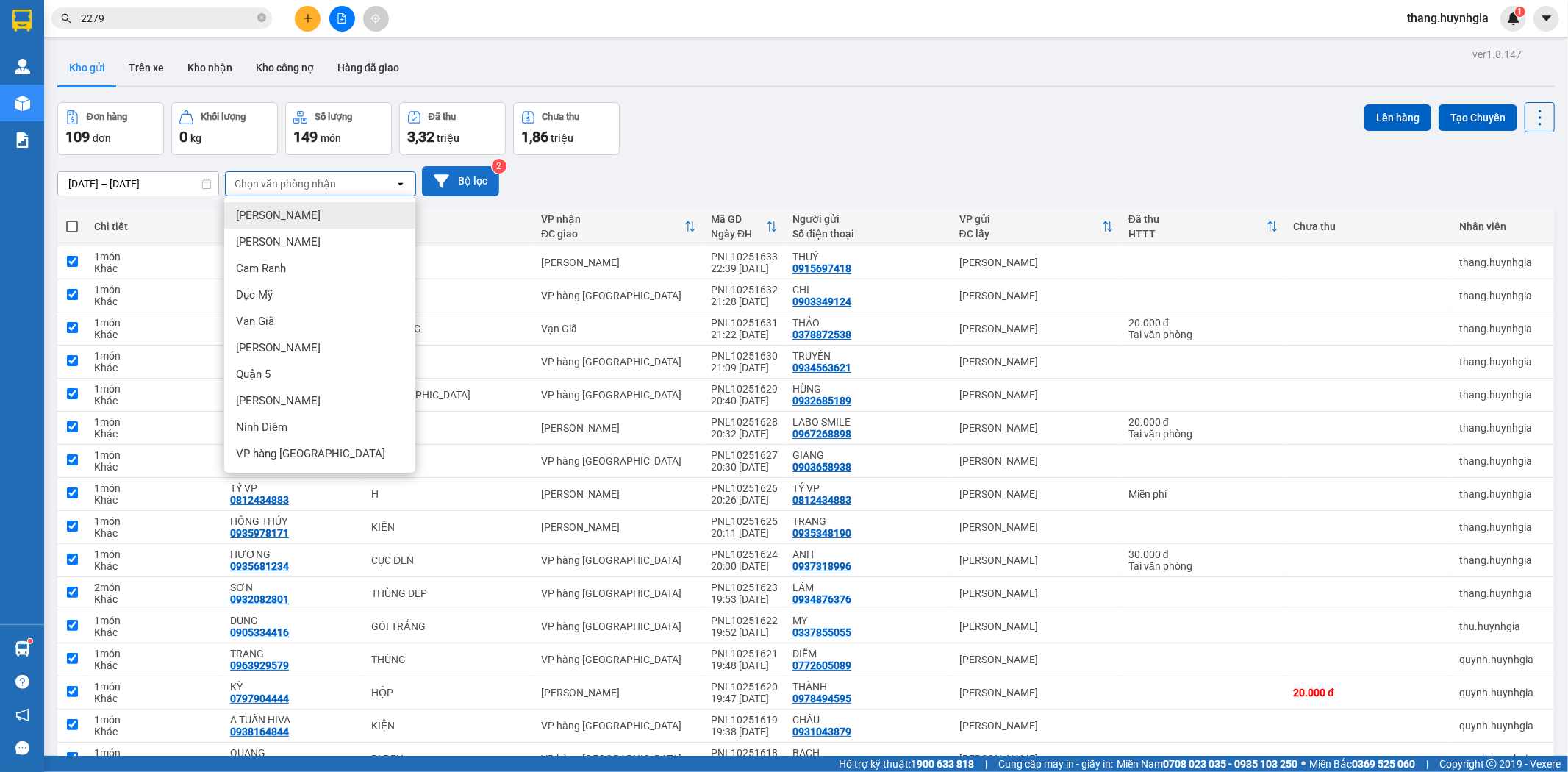
checkbox input "true"
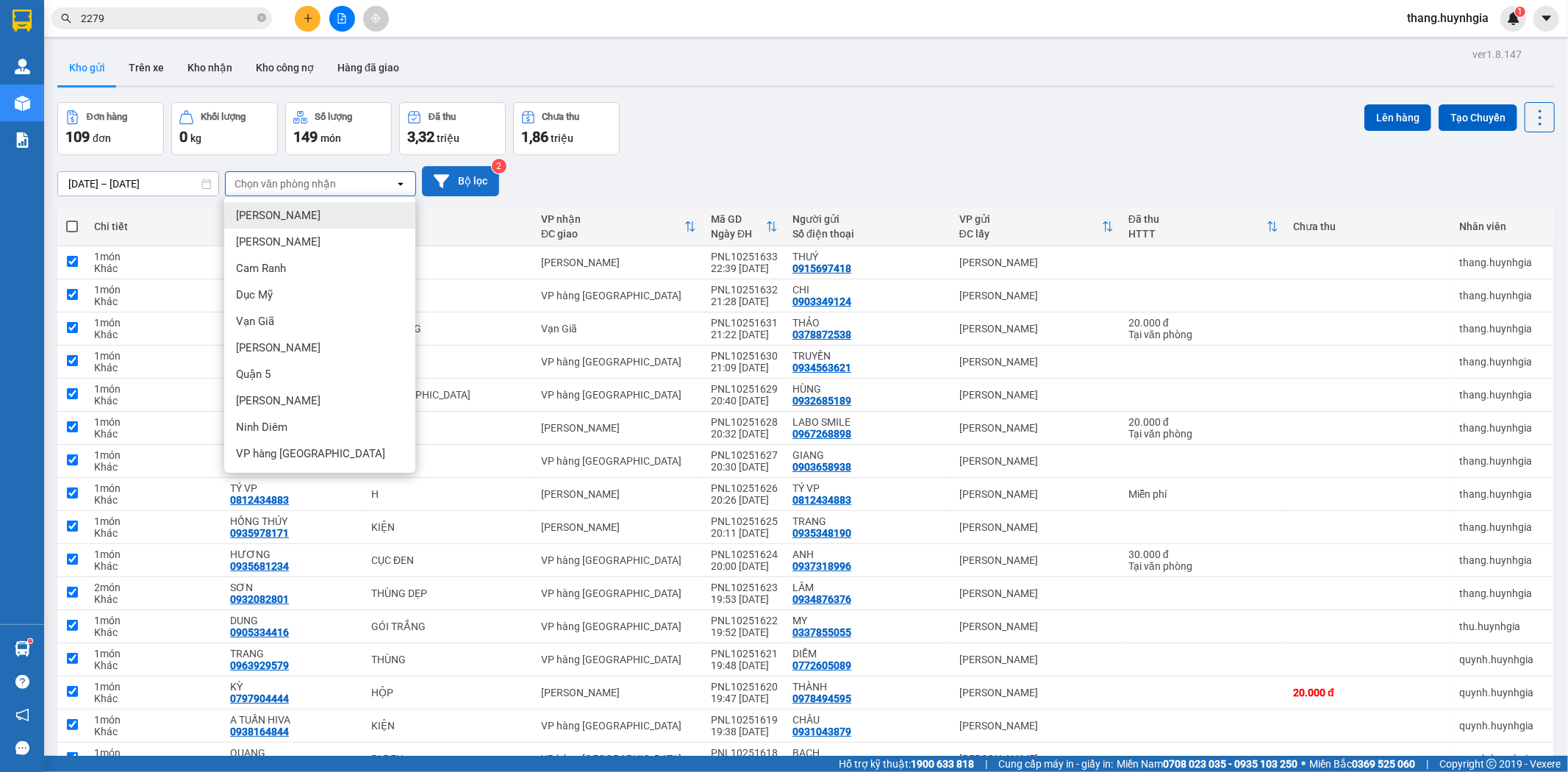
checkbox input "true"
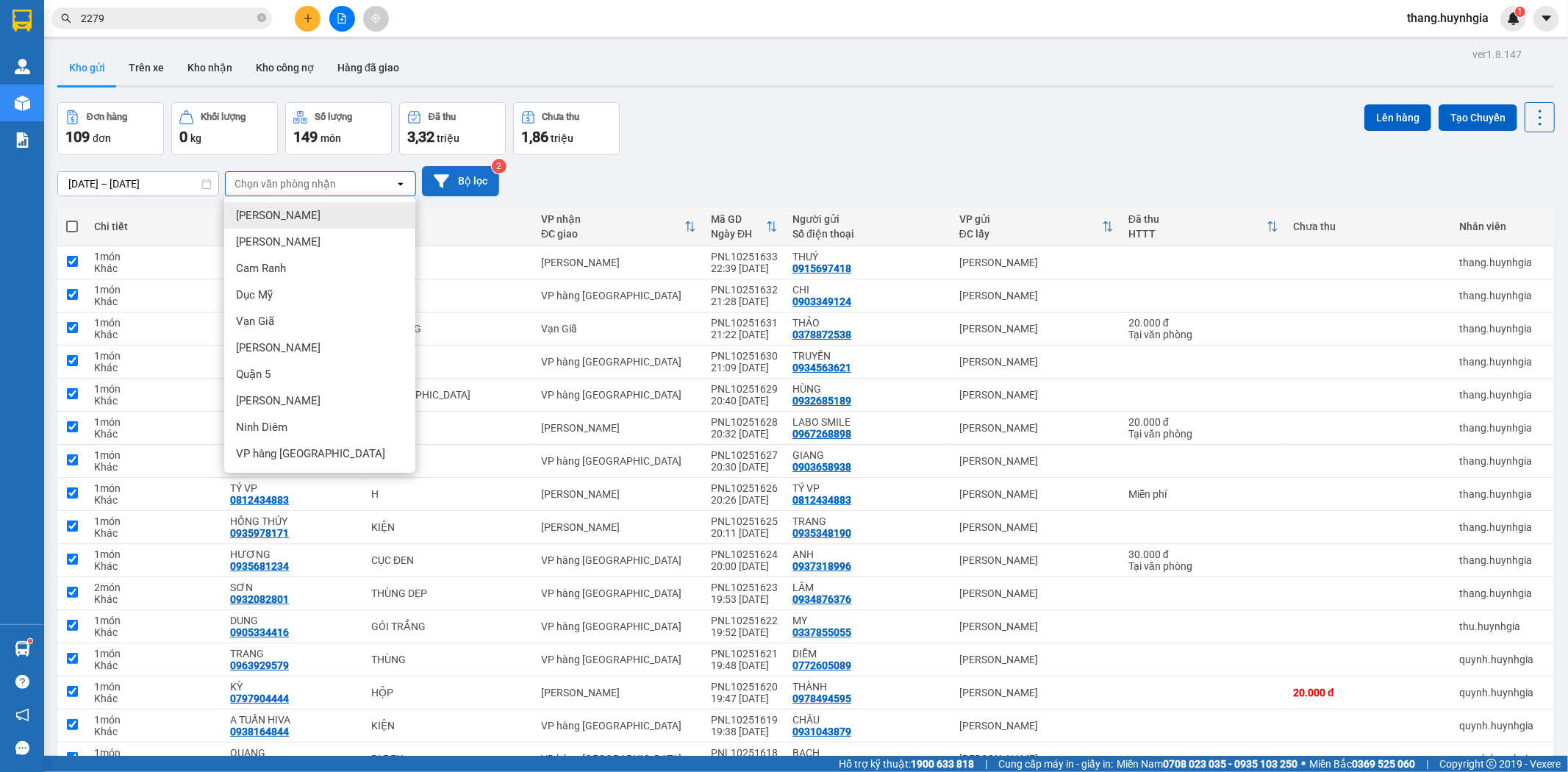
checkbox input "true"
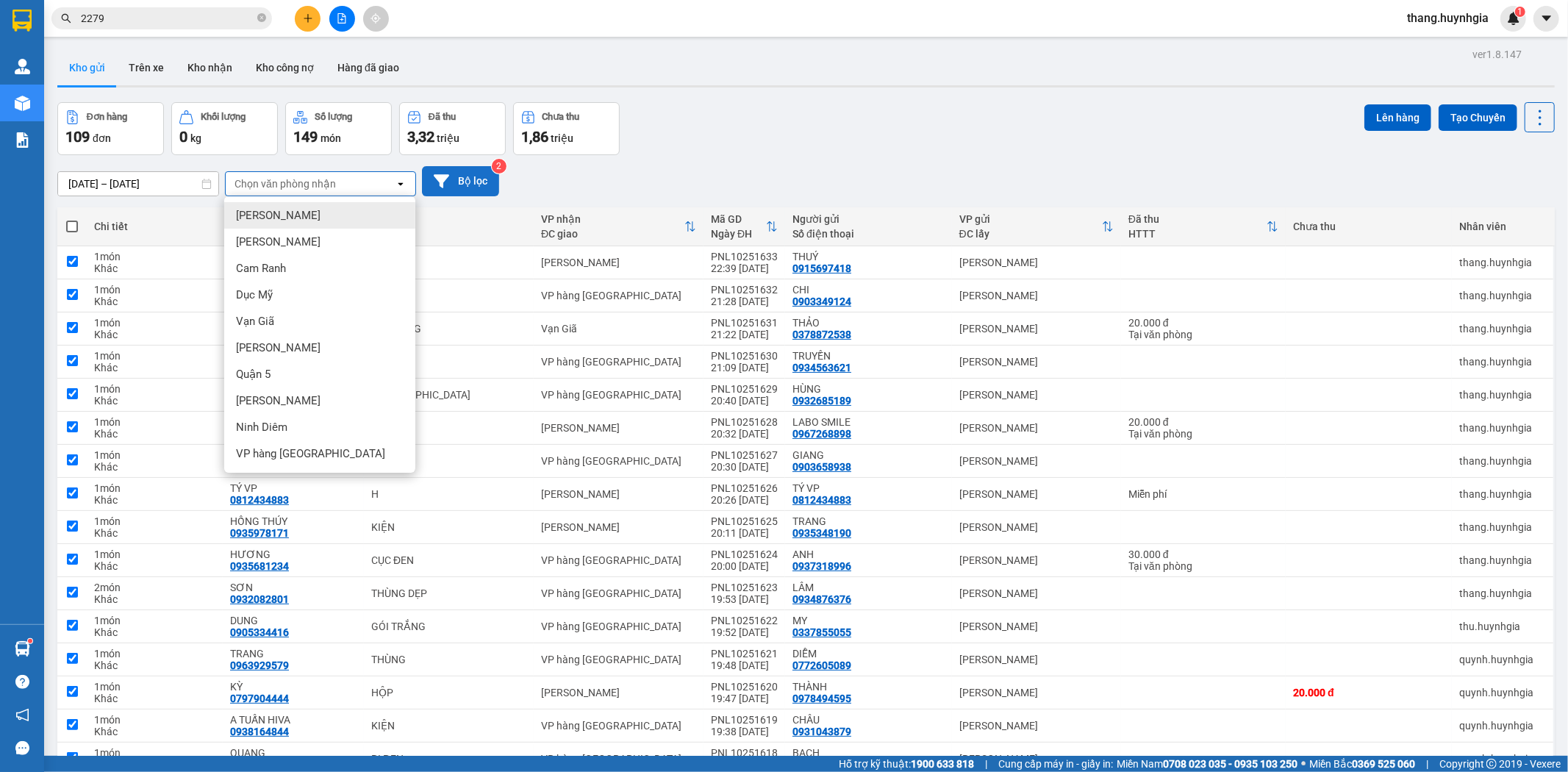
checkbox input "true"
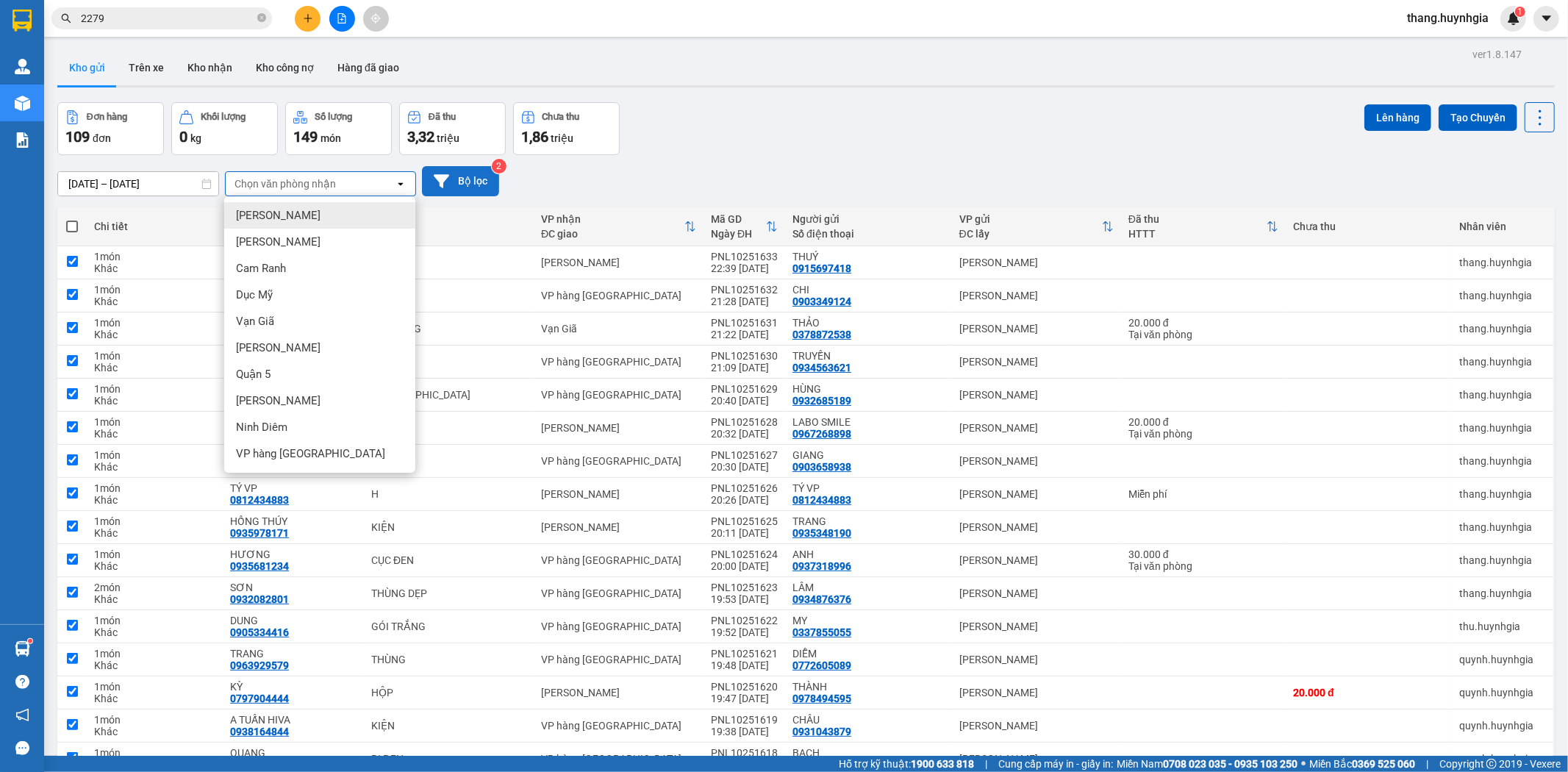
checkbox input "true"
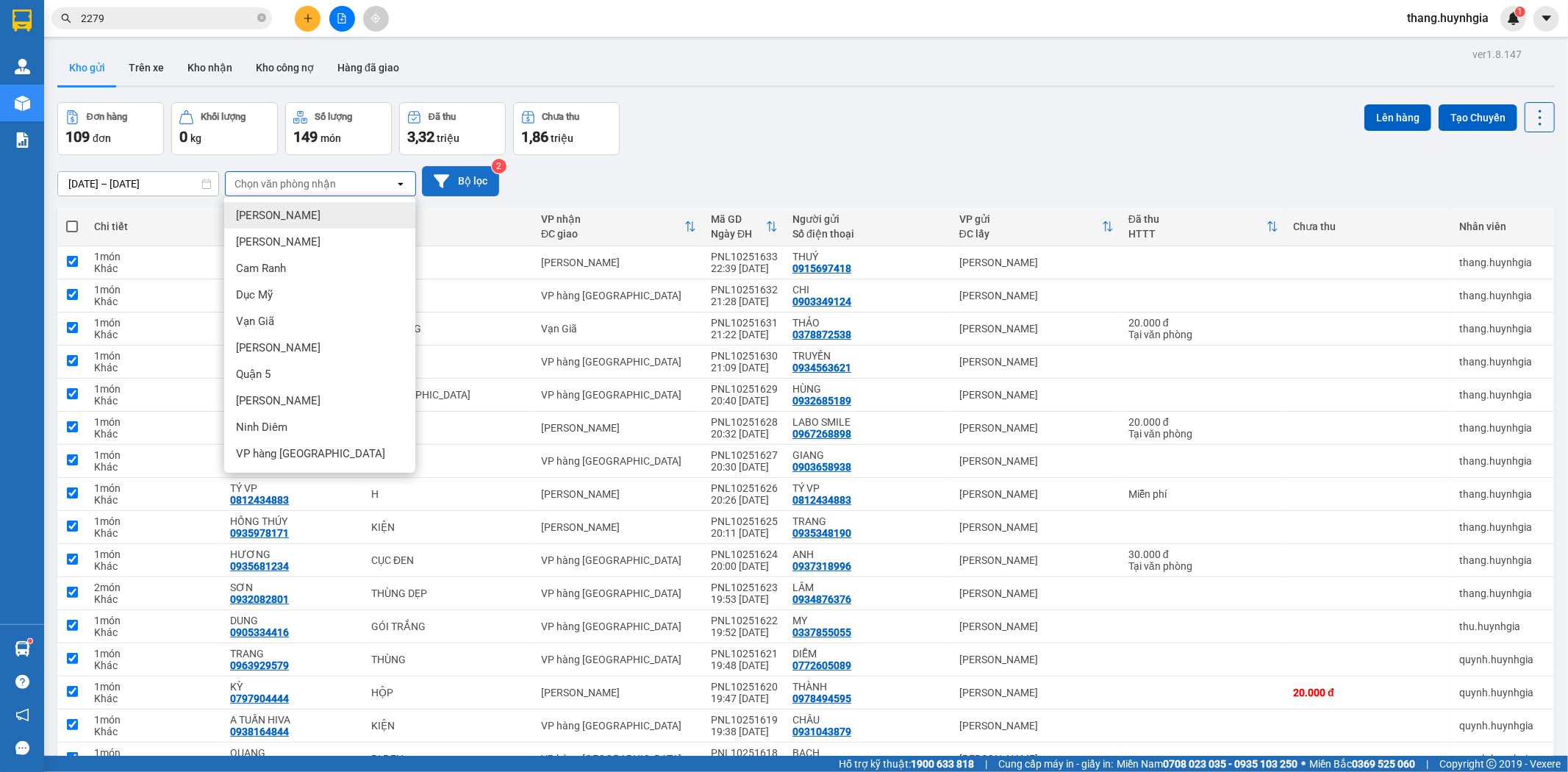
checkbox input "true"
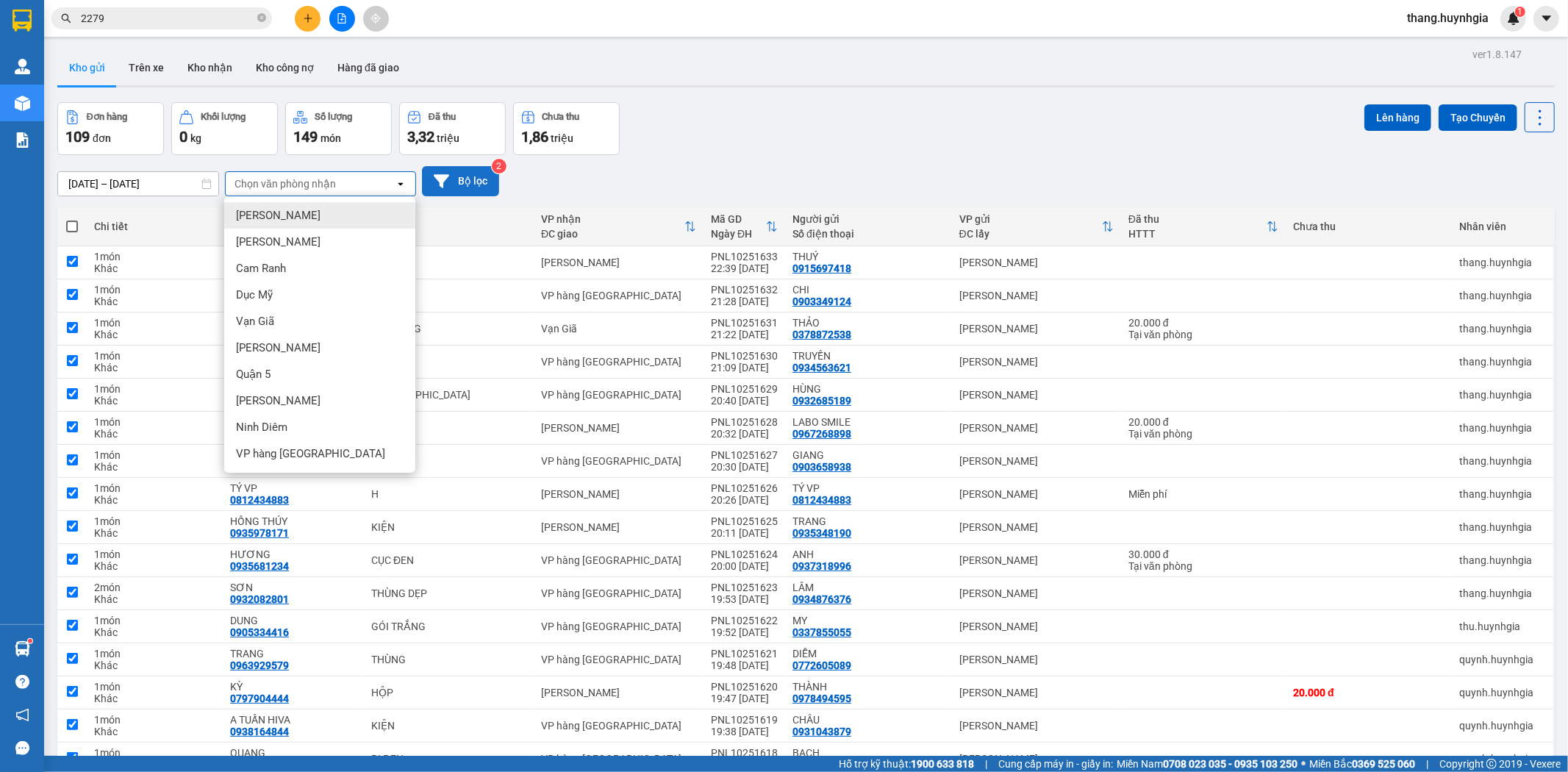
checkbox input "true"
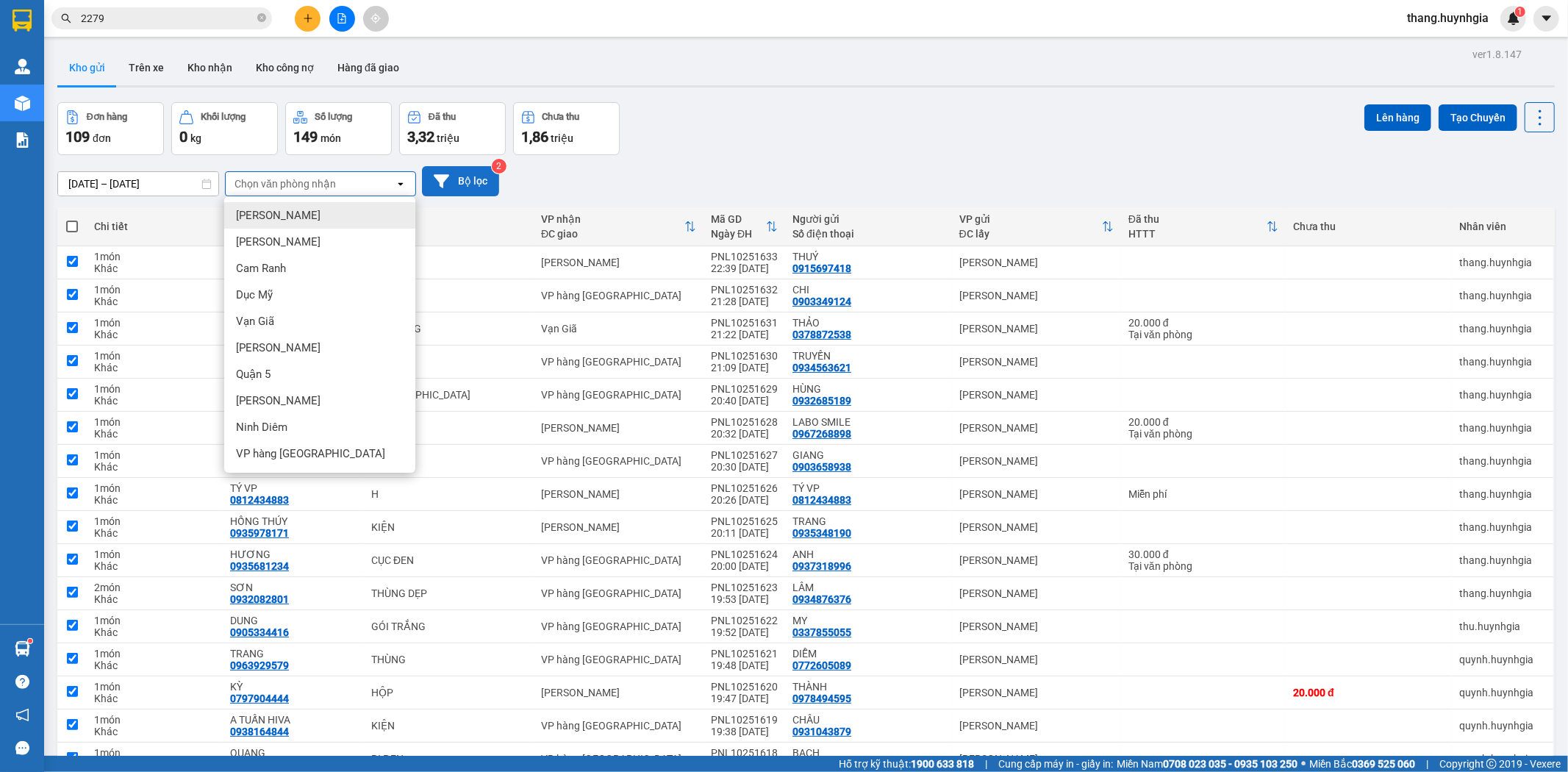
checkbox input "true"
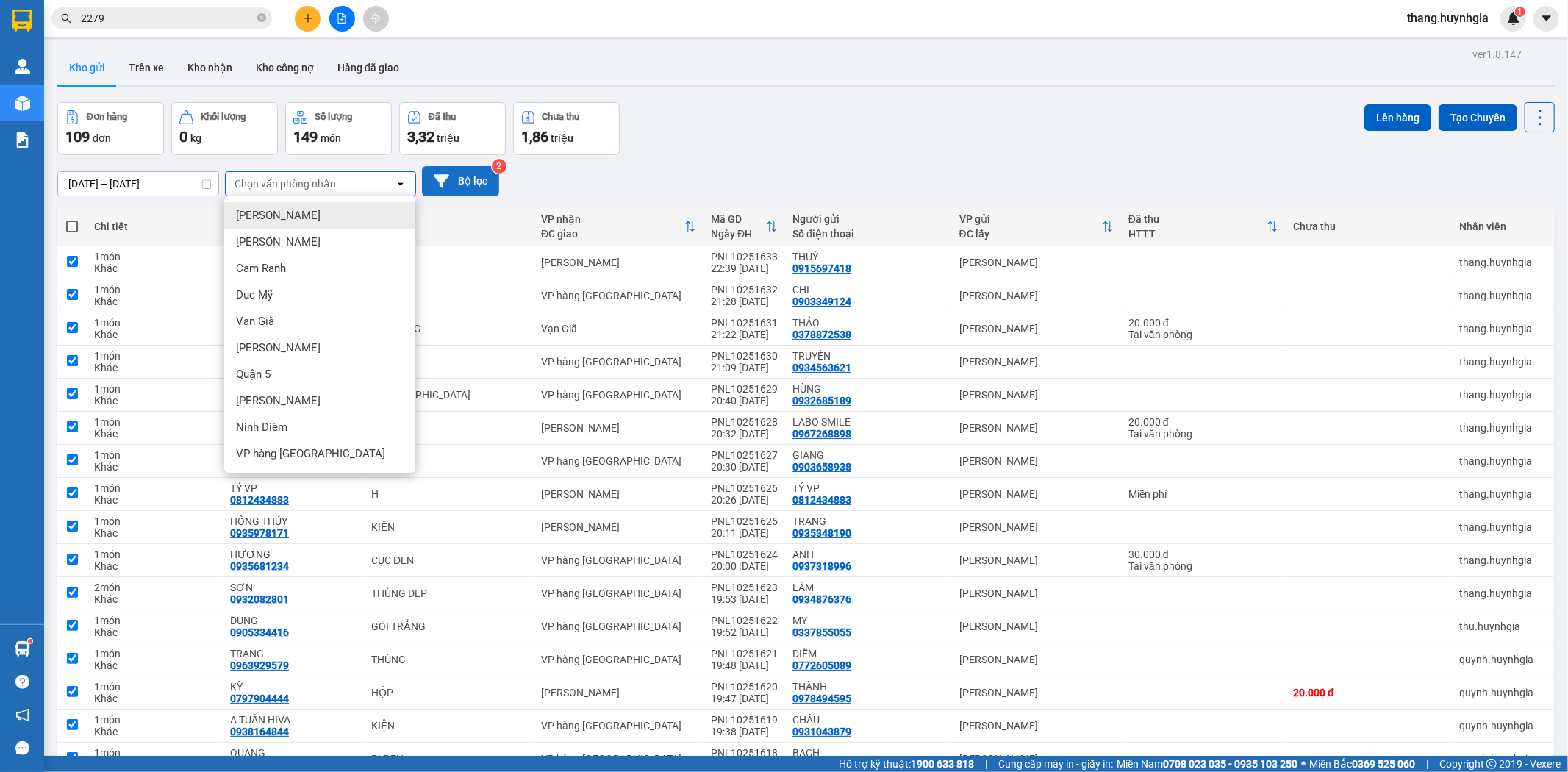
checkbox input "true"
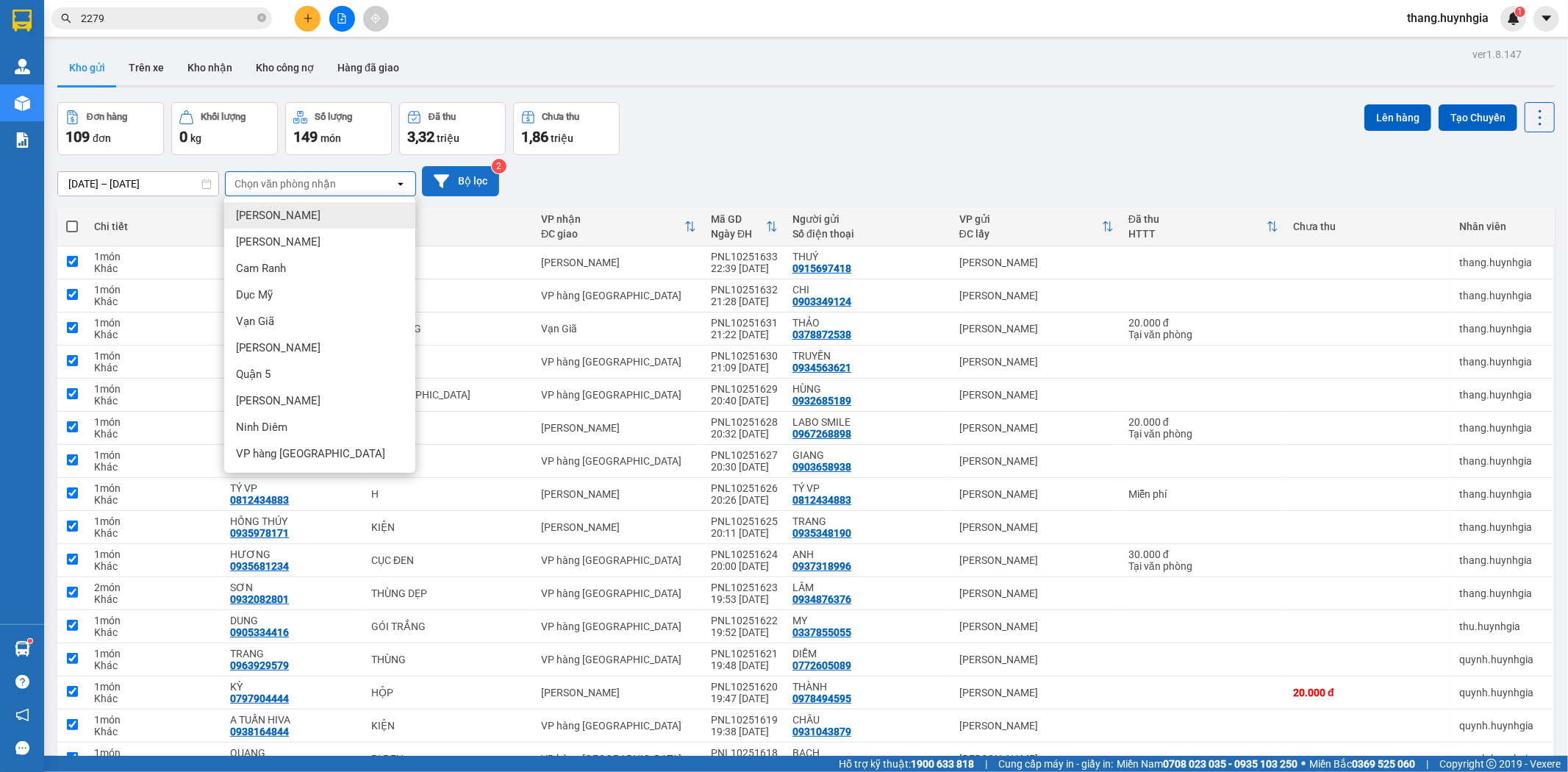
checkbox input "true"
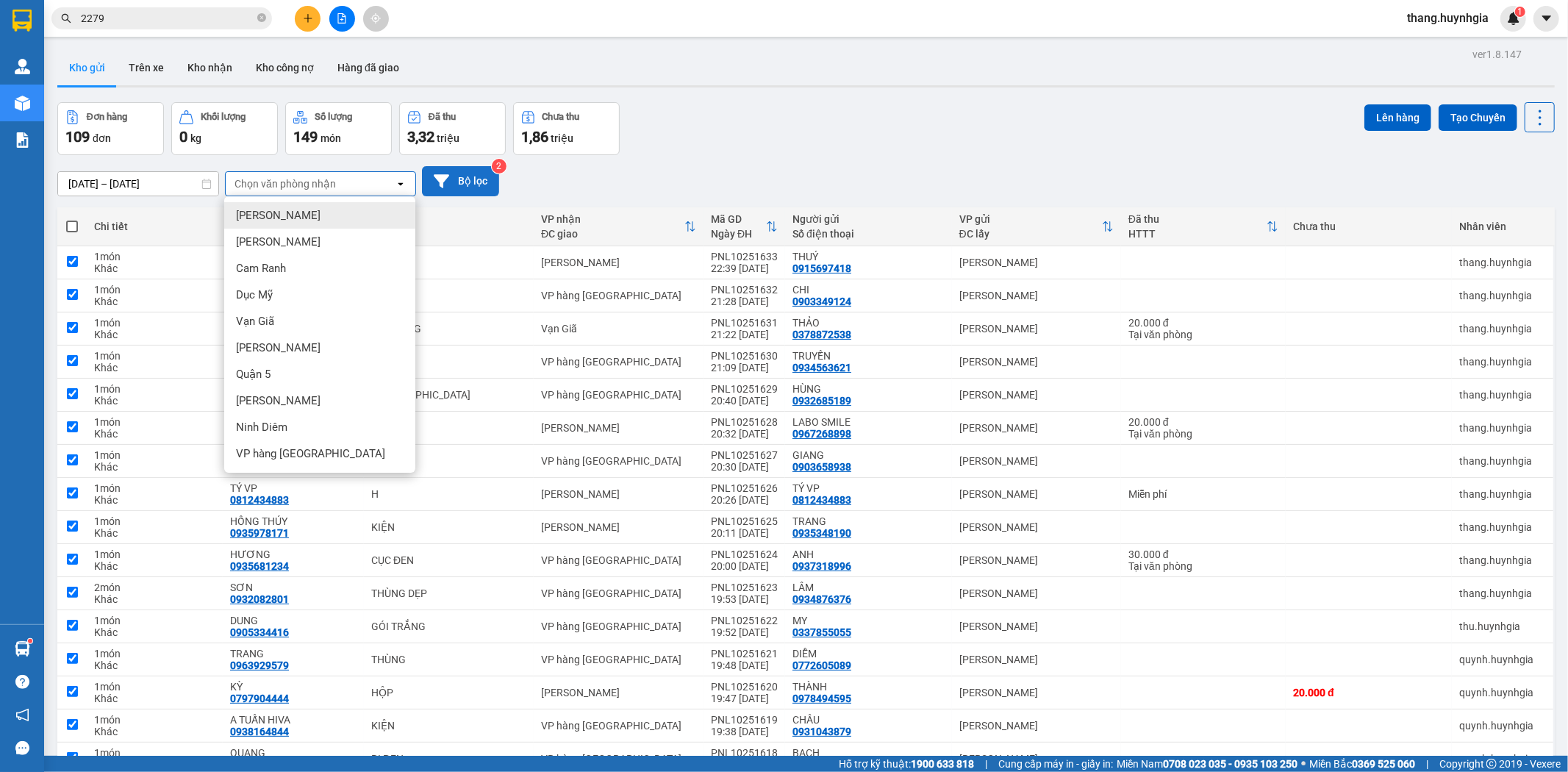
checkbox input "true"
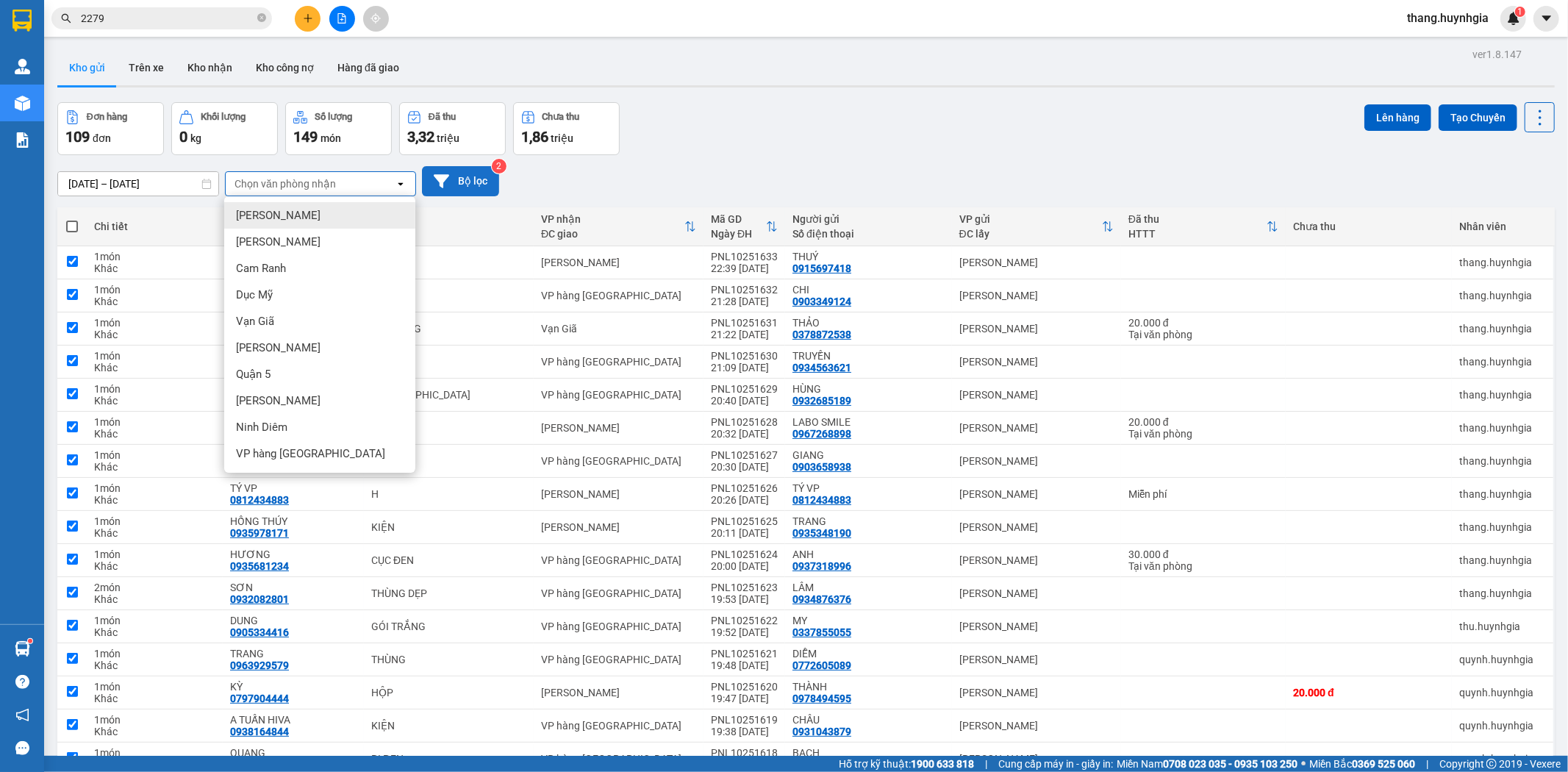
checkbox input "true"
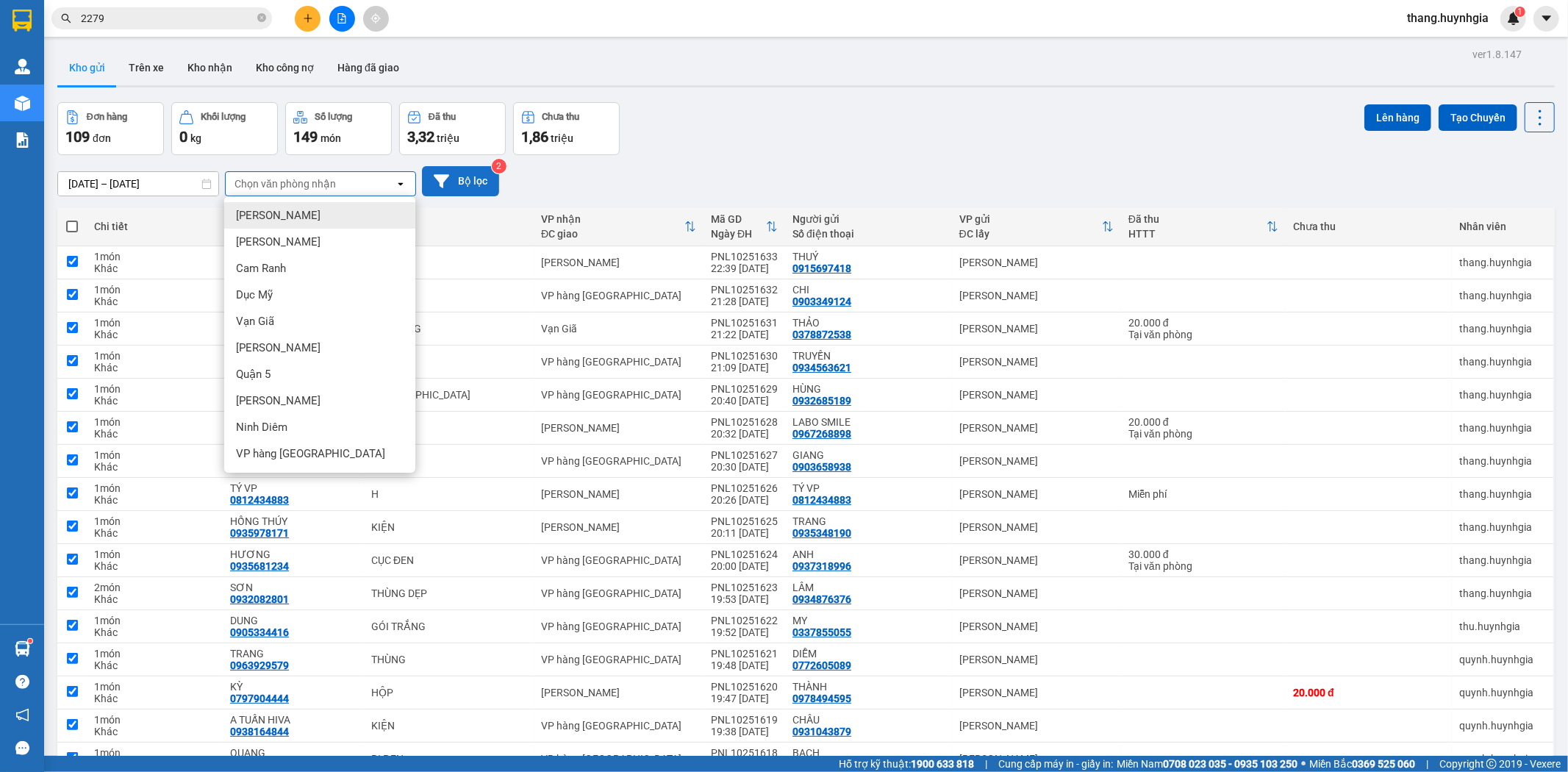
checkbox input "true"
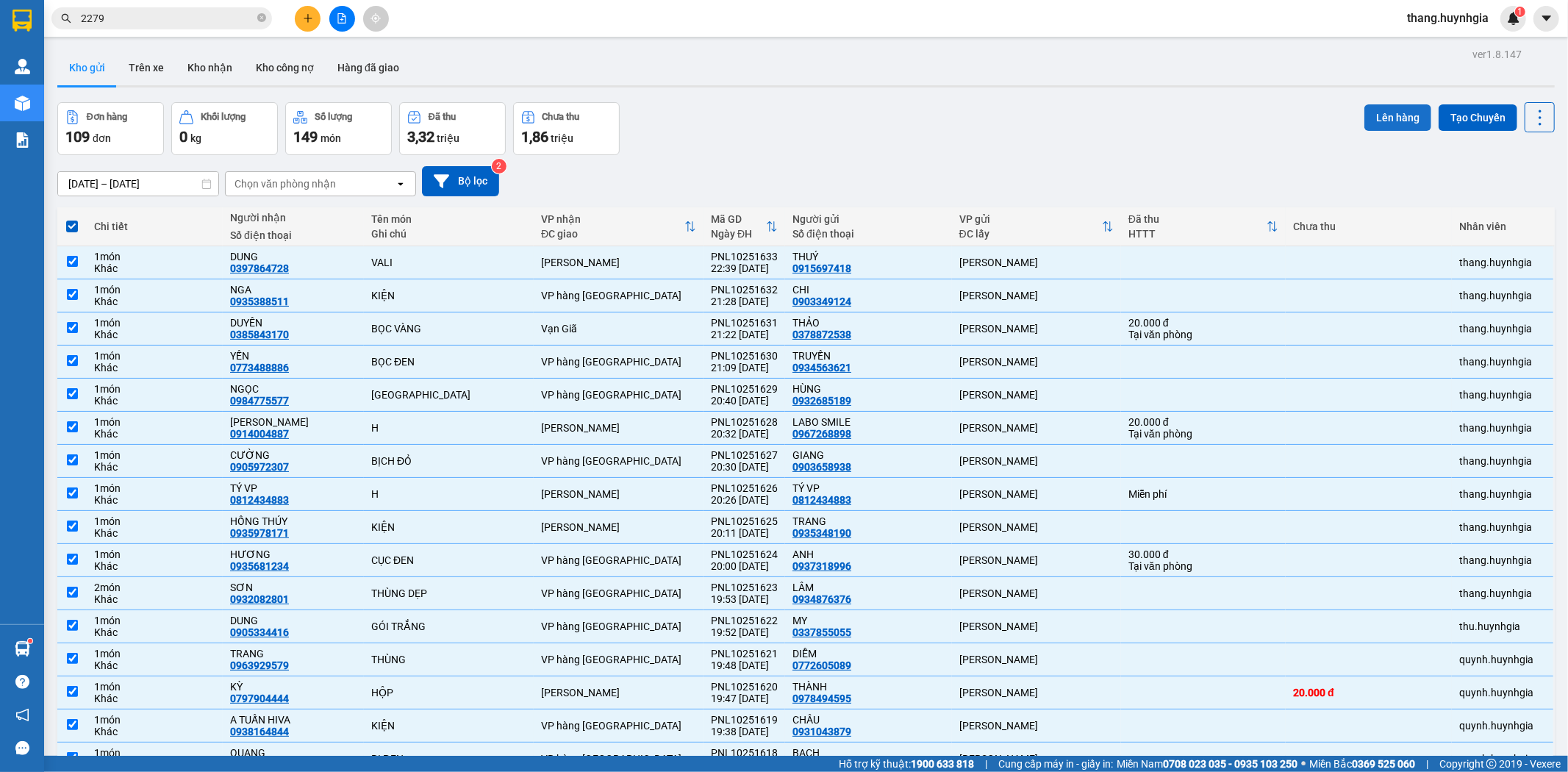
click at [1402, 111] on button "Lên hàng" at bounding box center [1398, 118] width 67 height 26
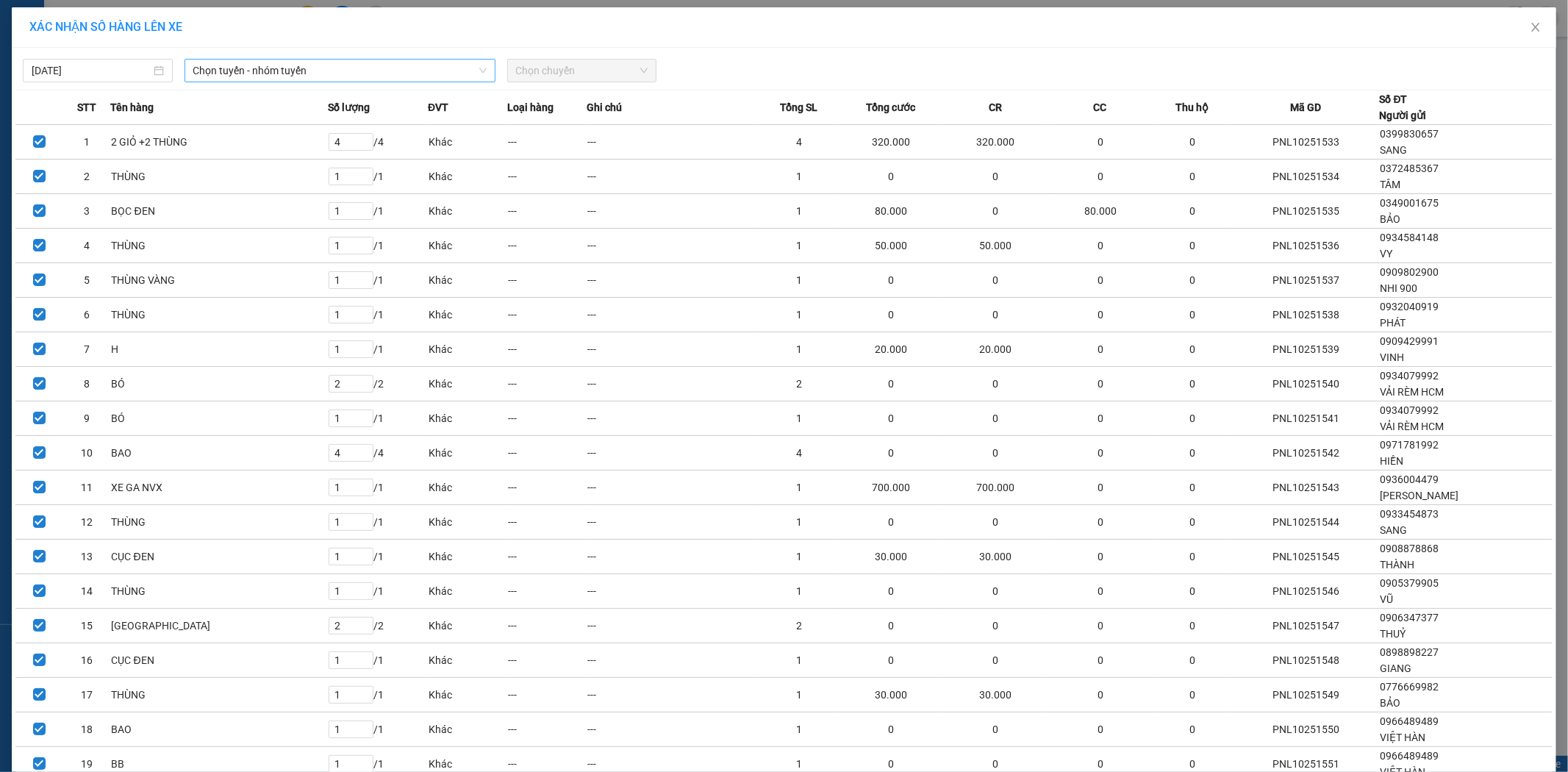
click at [318, 67] on span "Chọn tuyến - nhóm tuyến" at bounding box center [339, 70] width 293 height 22
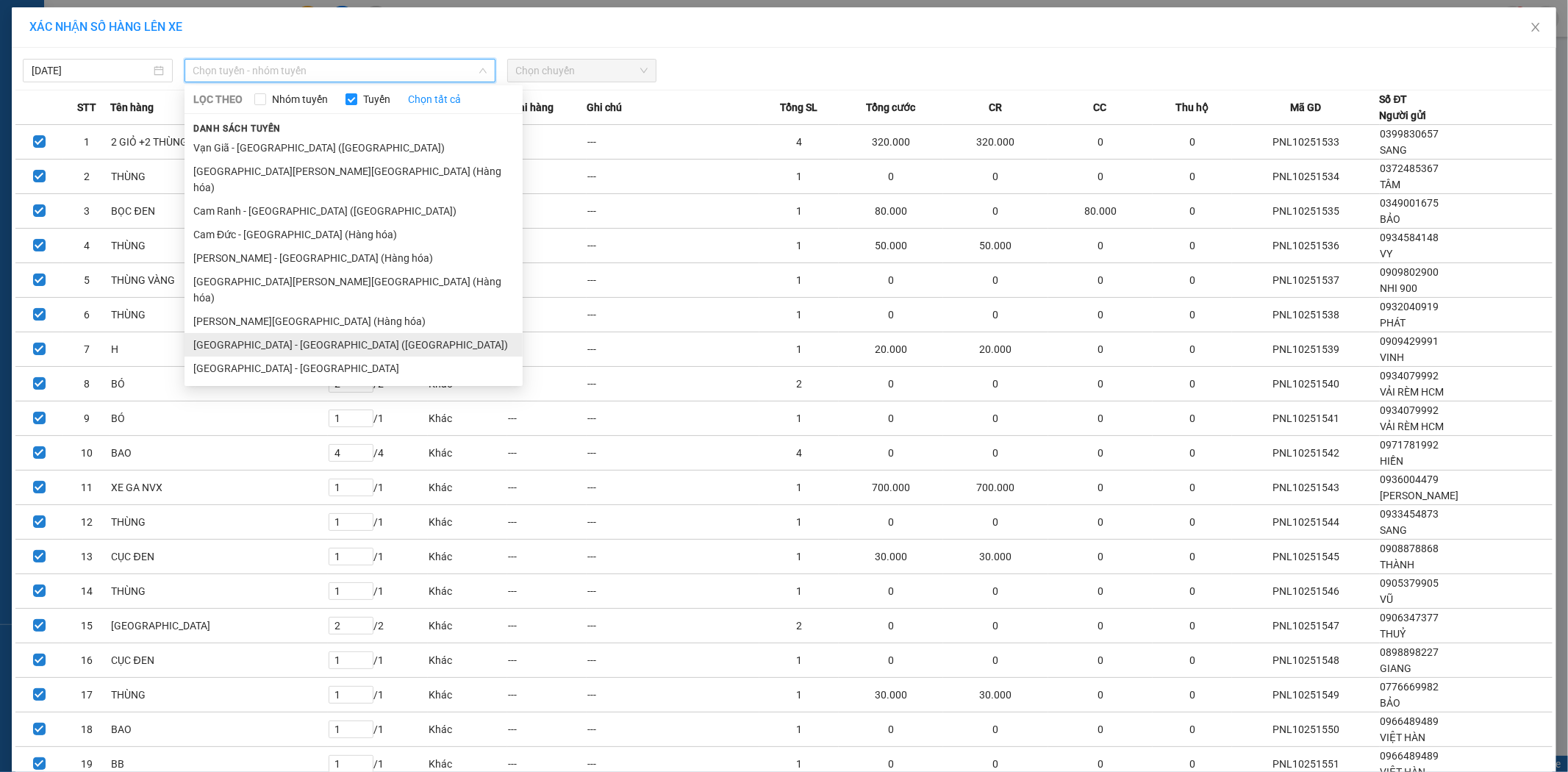
click at [291, 333] on li "[GEOGRAPHIC_DATA] - [GEOGRAPHIC_DATA] ([GEOGRAPHIC_DATA])" at bounding box center [353, 345] width 338 height 23
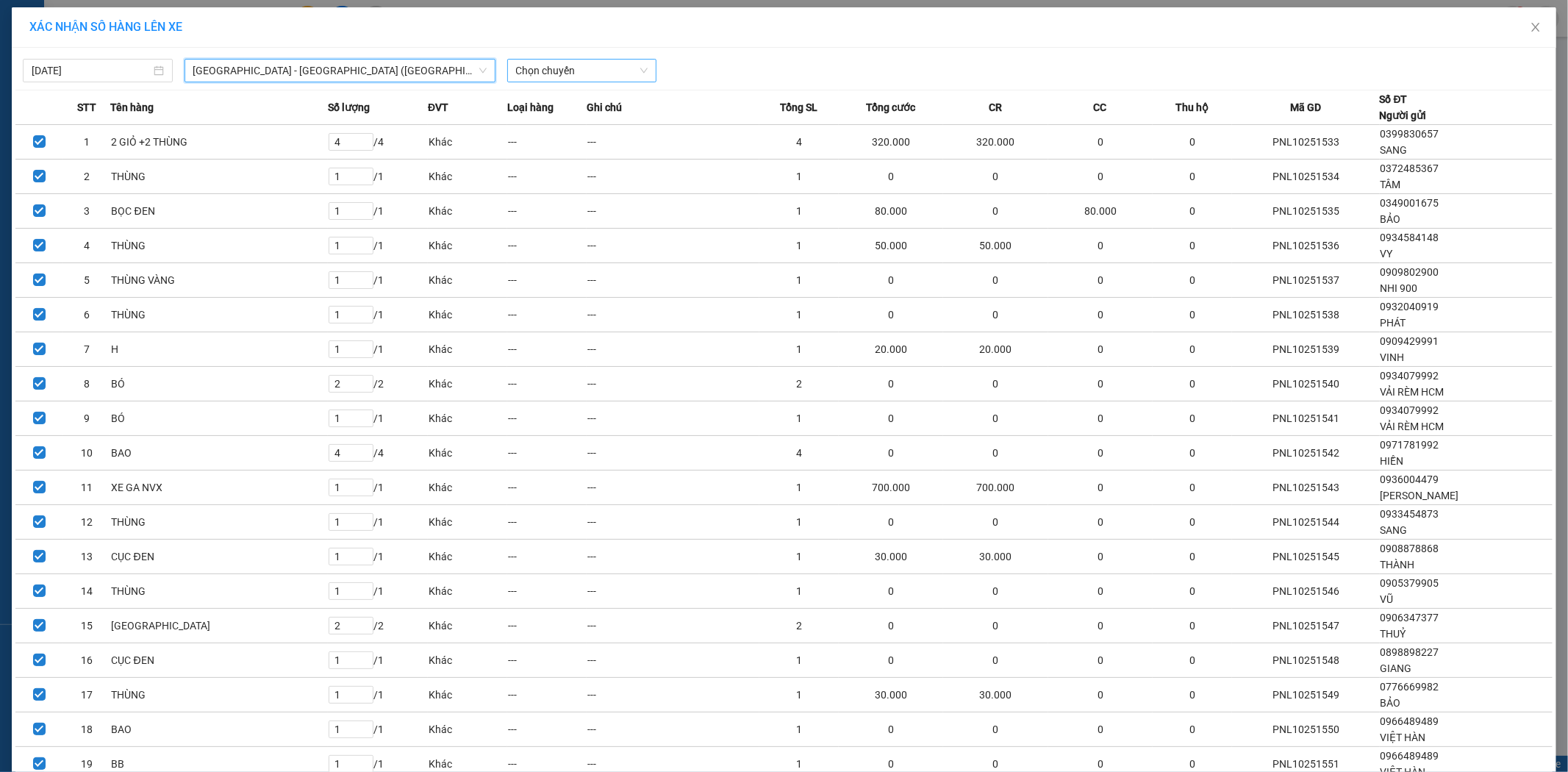
click at [593, 73] on span "Chọn chuyến" at bounding box center [582, 70] width 132 height 22
click at [578, 128] on div "22:00" at bounding box center [568, 123] width 114 height 16
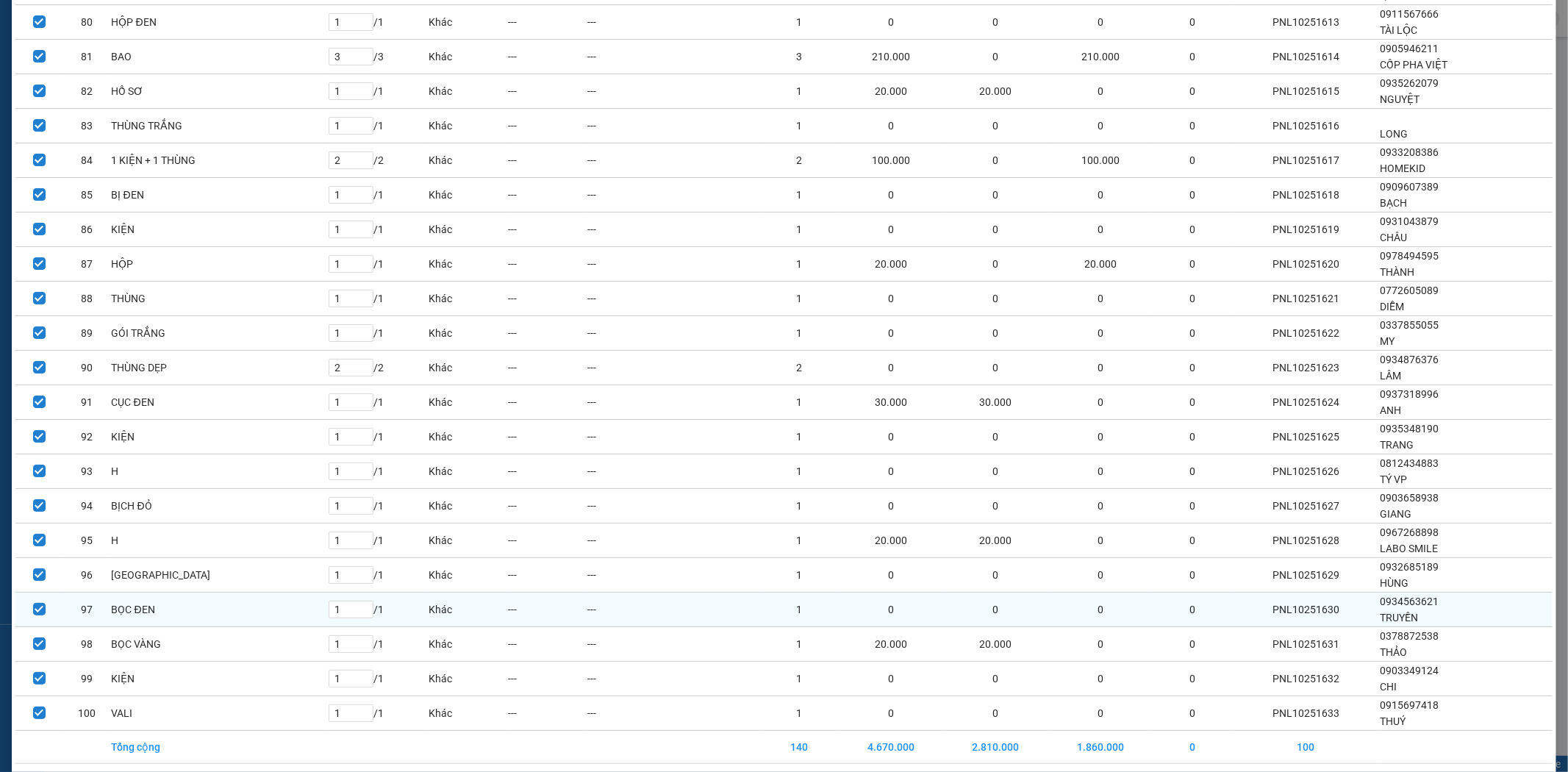
scroll to position [2939, 0]
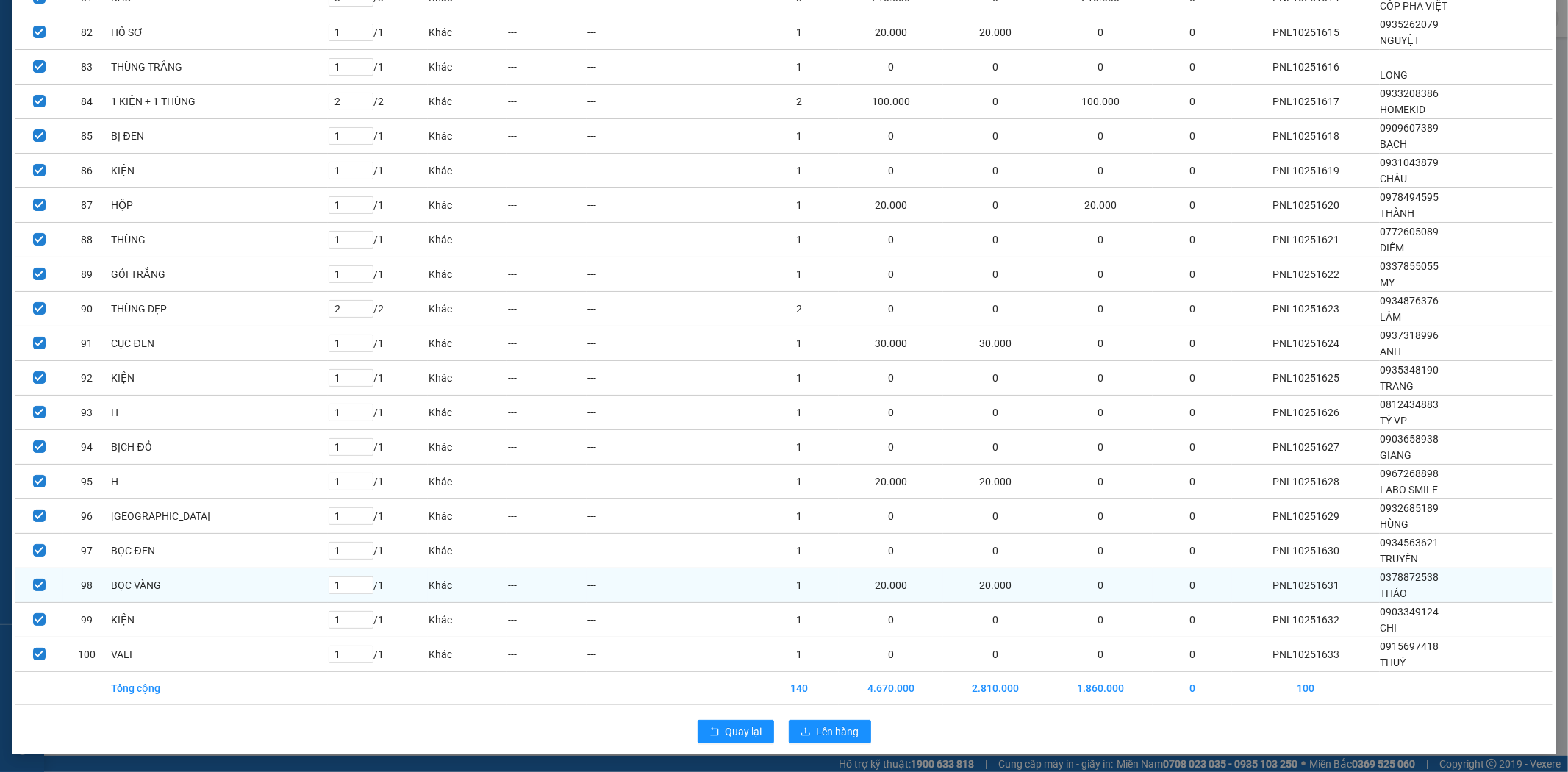
drag, startPoint x: 729, startPoint y: 558, endPoint x: 735, endPoint y: 571, distance: 14.3
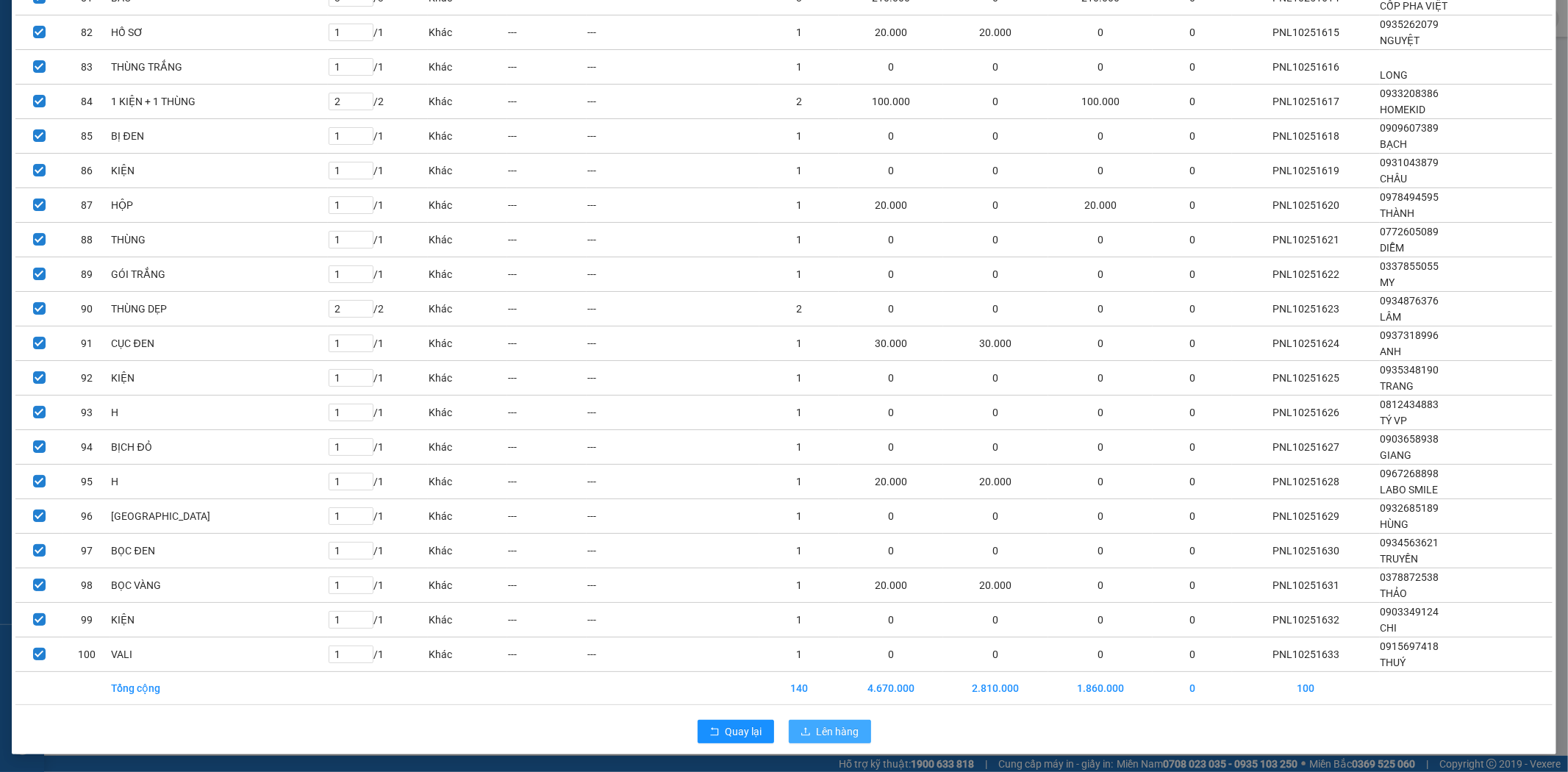
click at [848, 732] on span "Lên hàng" at bounding box center [837, 732] width 43 height 16
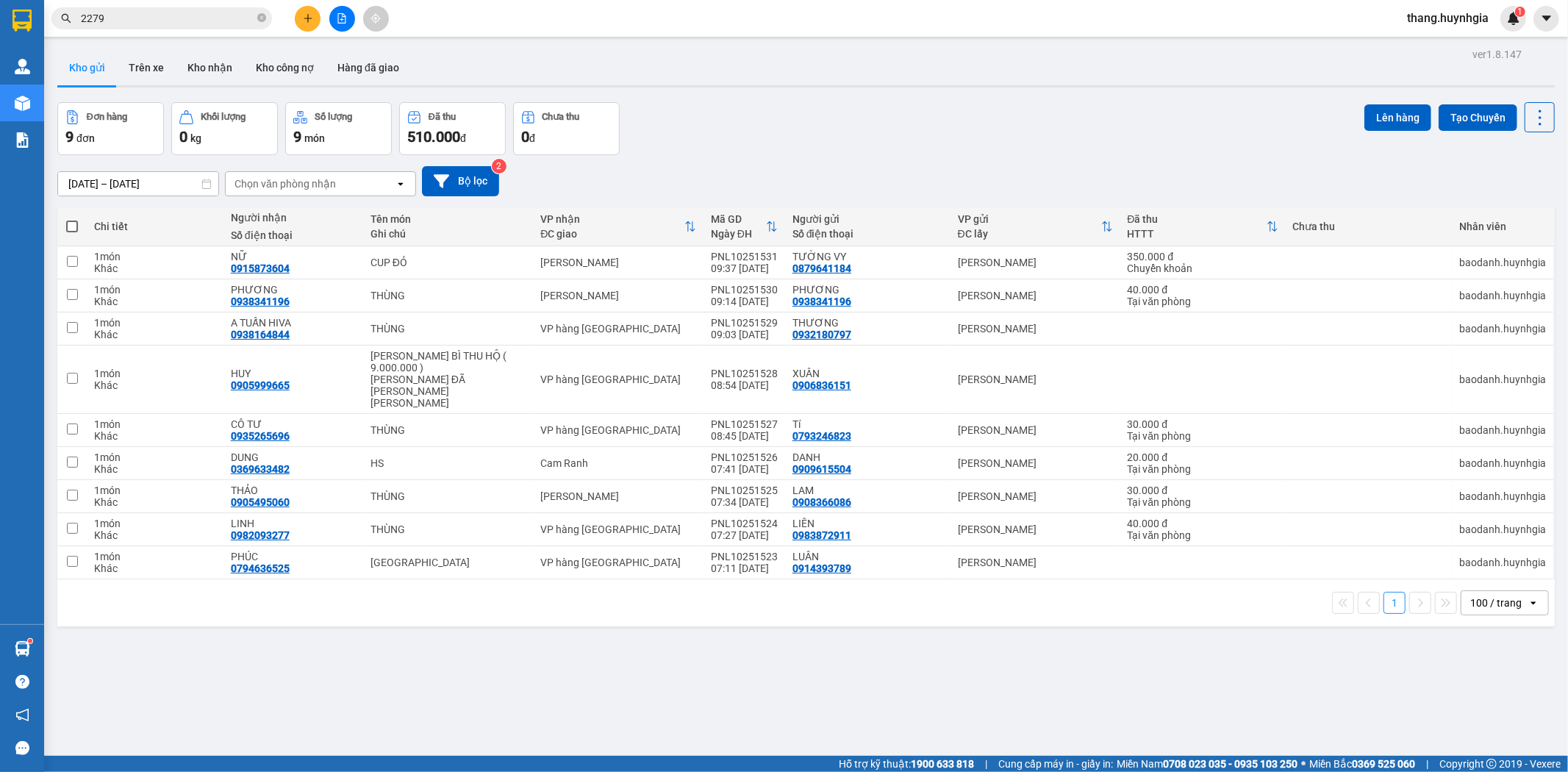
click at [65, 231] on label at bounding box center [72, 226] width 15 height 15
click at [72, 219] on input "checkbox" at bounding box center [72, 219] width 0 height 0
checkbox input "true"
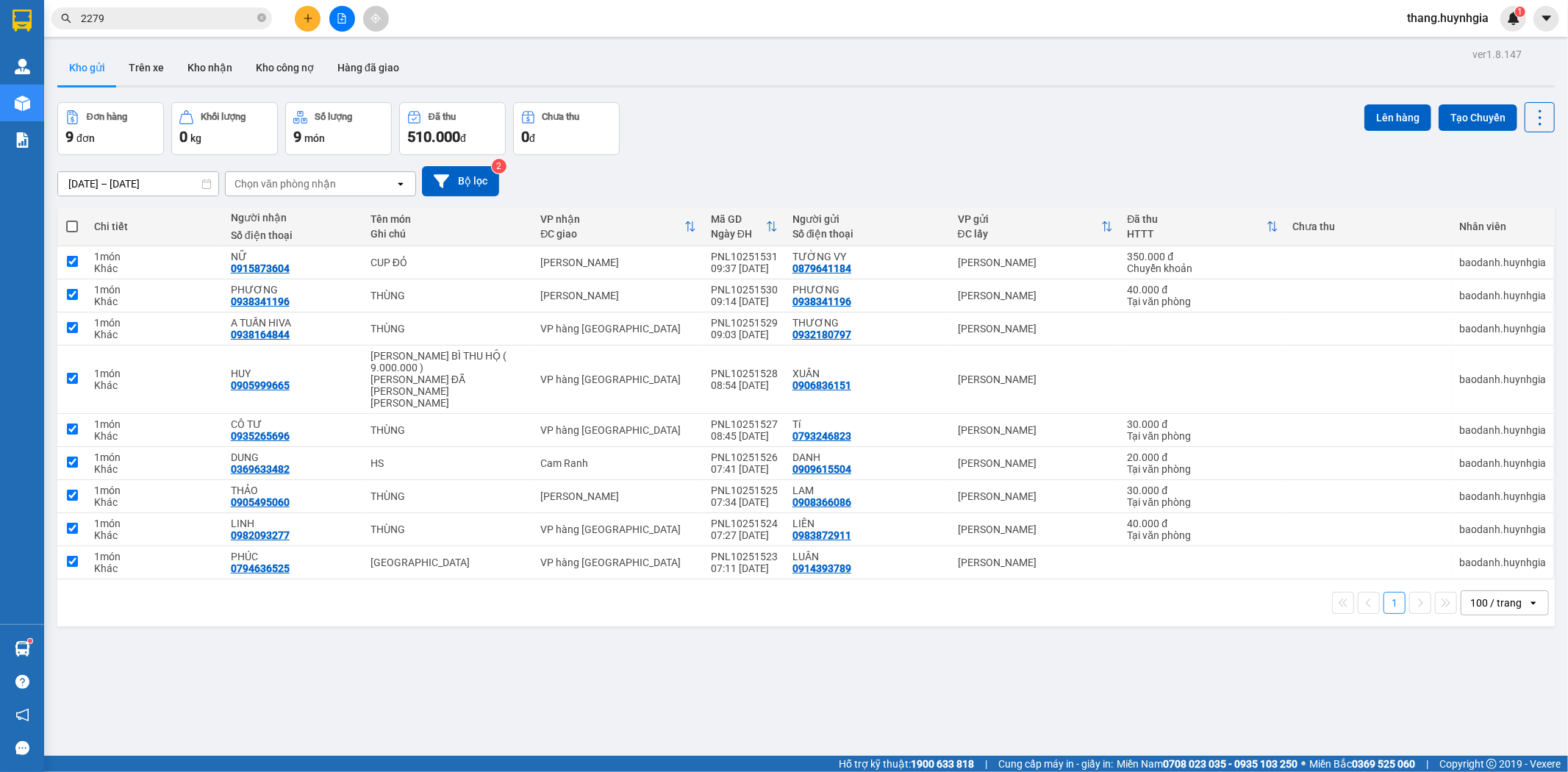
checkbox input "true"
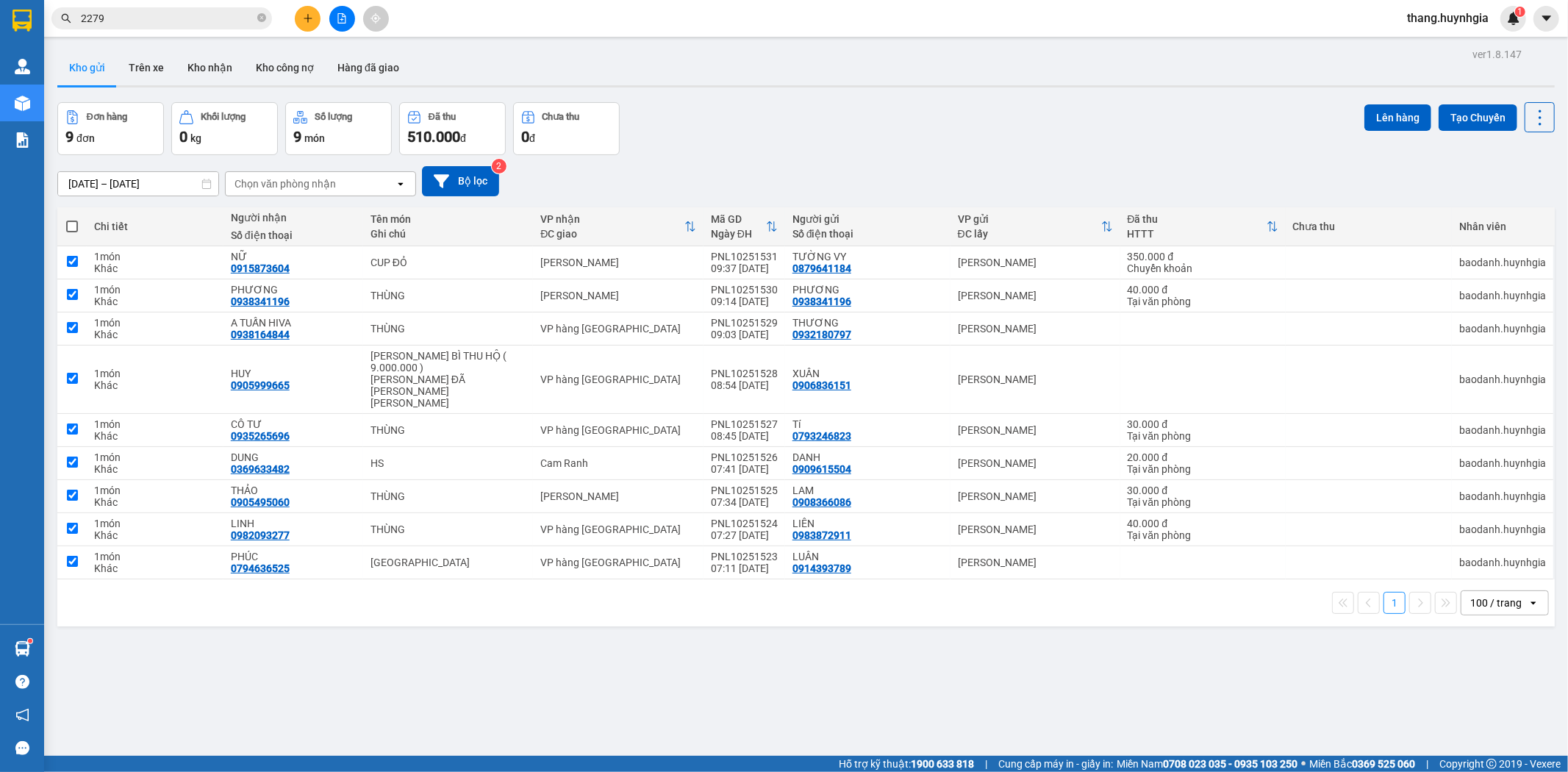
checkbox input "true"
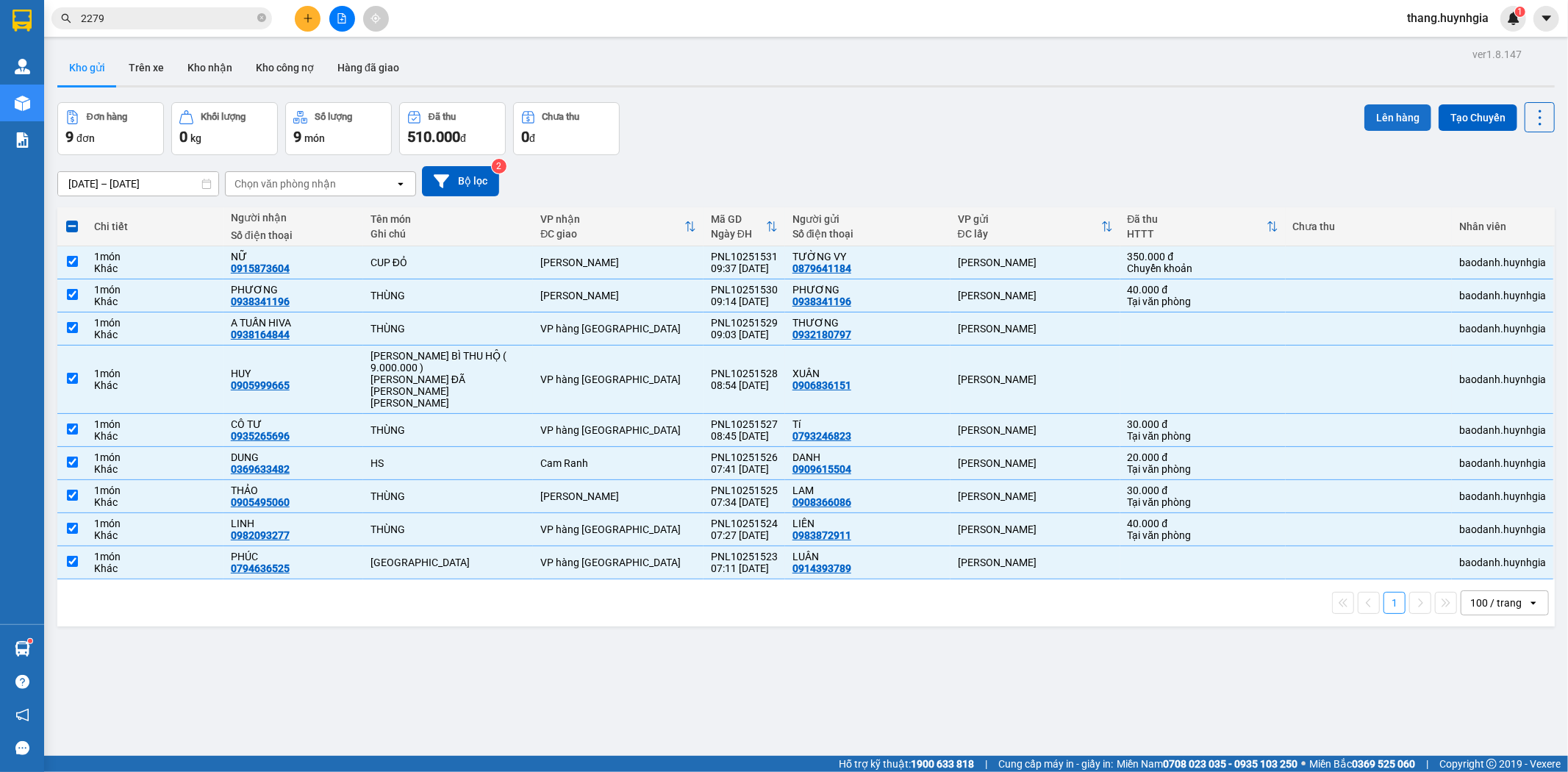
click at [1380, 112] on button "Lên hàng" at bounding box center [1398, 118] width 67 height 26
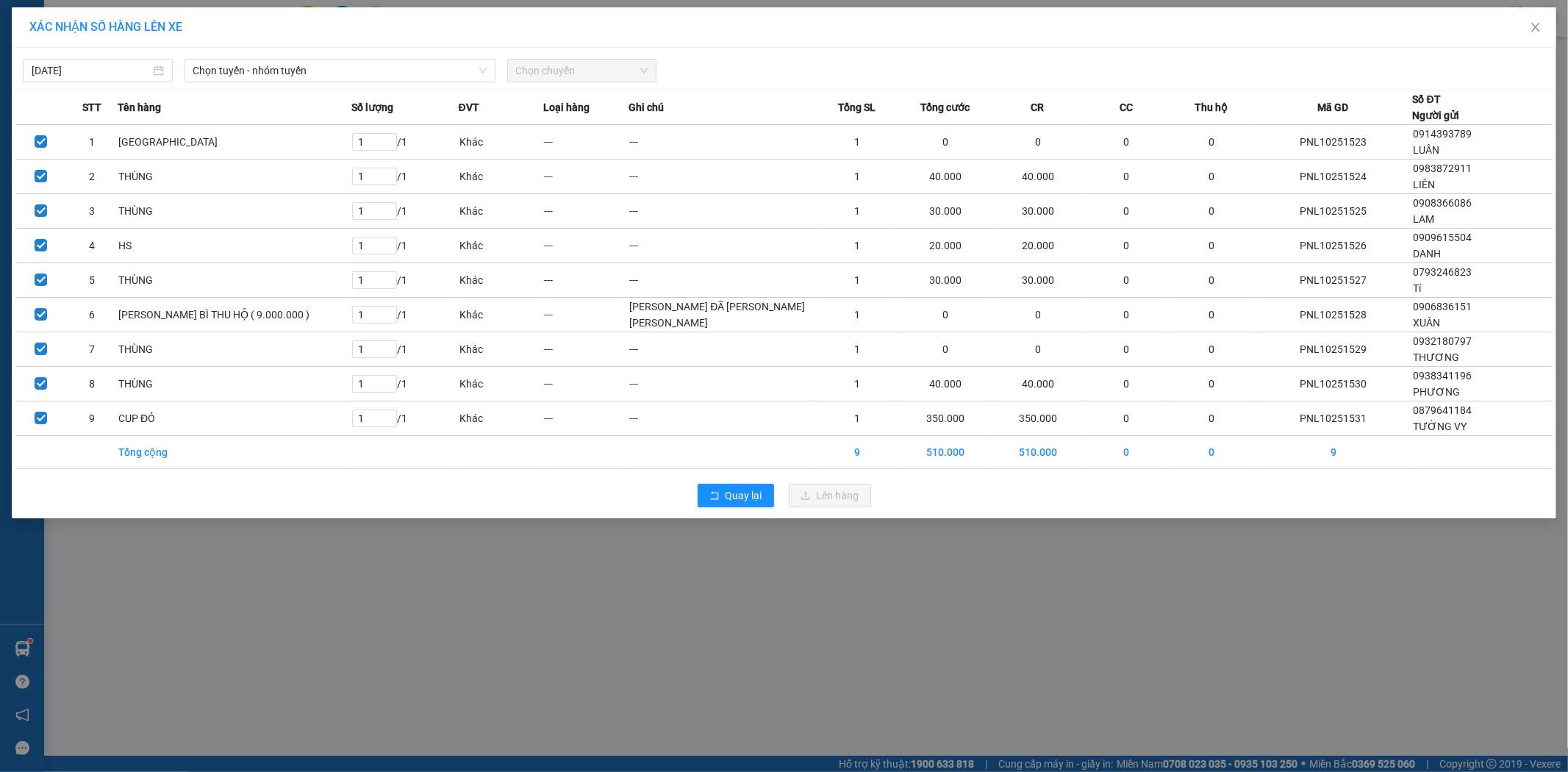
click at [441, 82] on div "Chọn tuyến - nhóm tuyến" at bounding box center [339, 70] width 322 height 23
click at [419, 62] on span "Chọn tuyến - nhóm tuyến" at bounding box center [339, 70] width 293 height 22
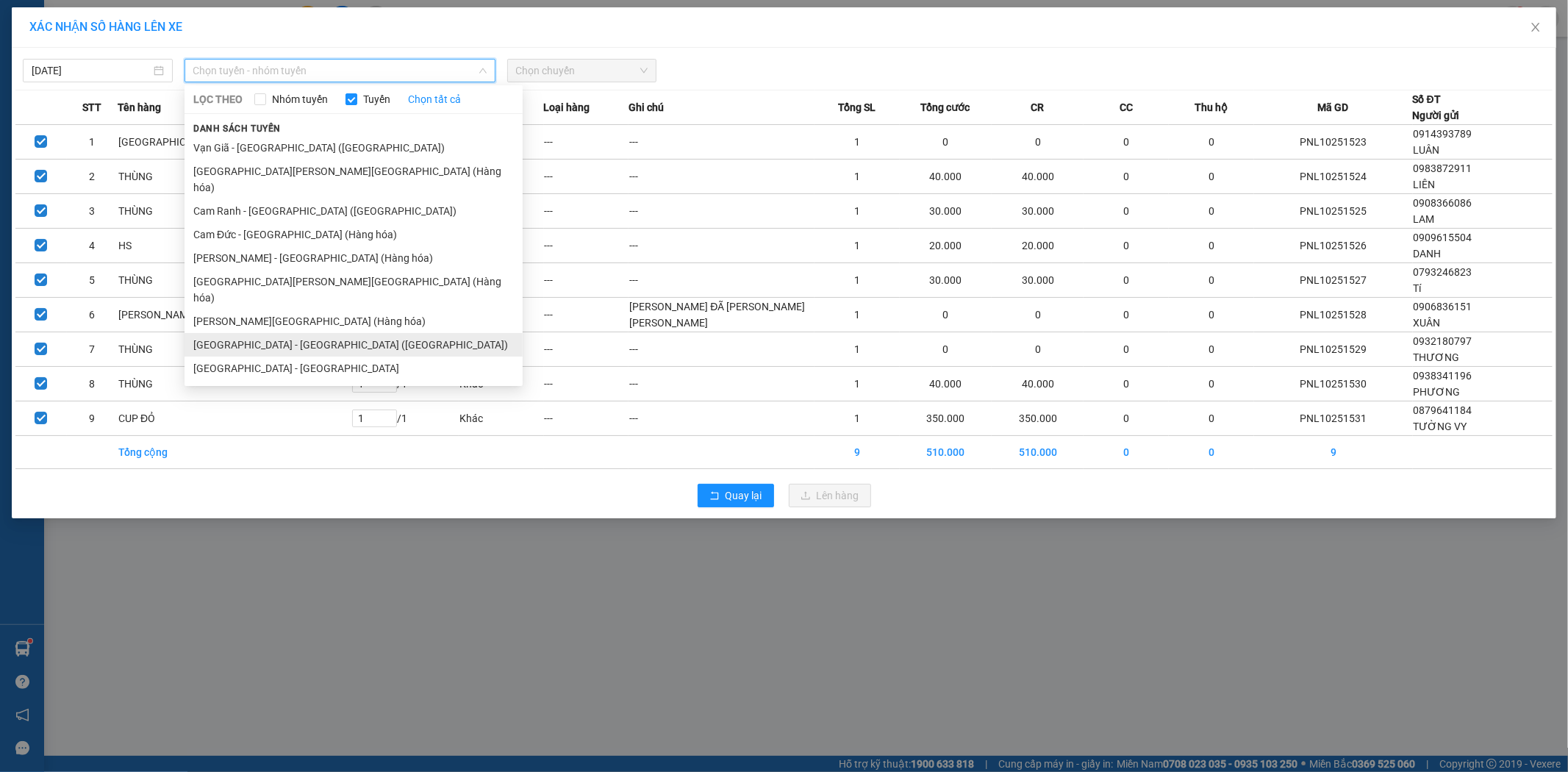
click at [353, 333] on li "[GEOGRAPHIC_DATA] - [GEOGRAPHIC_DATA] ([GEOGRAPHIC_DATA])" at bounding box center [353, 345] width 338 height 23
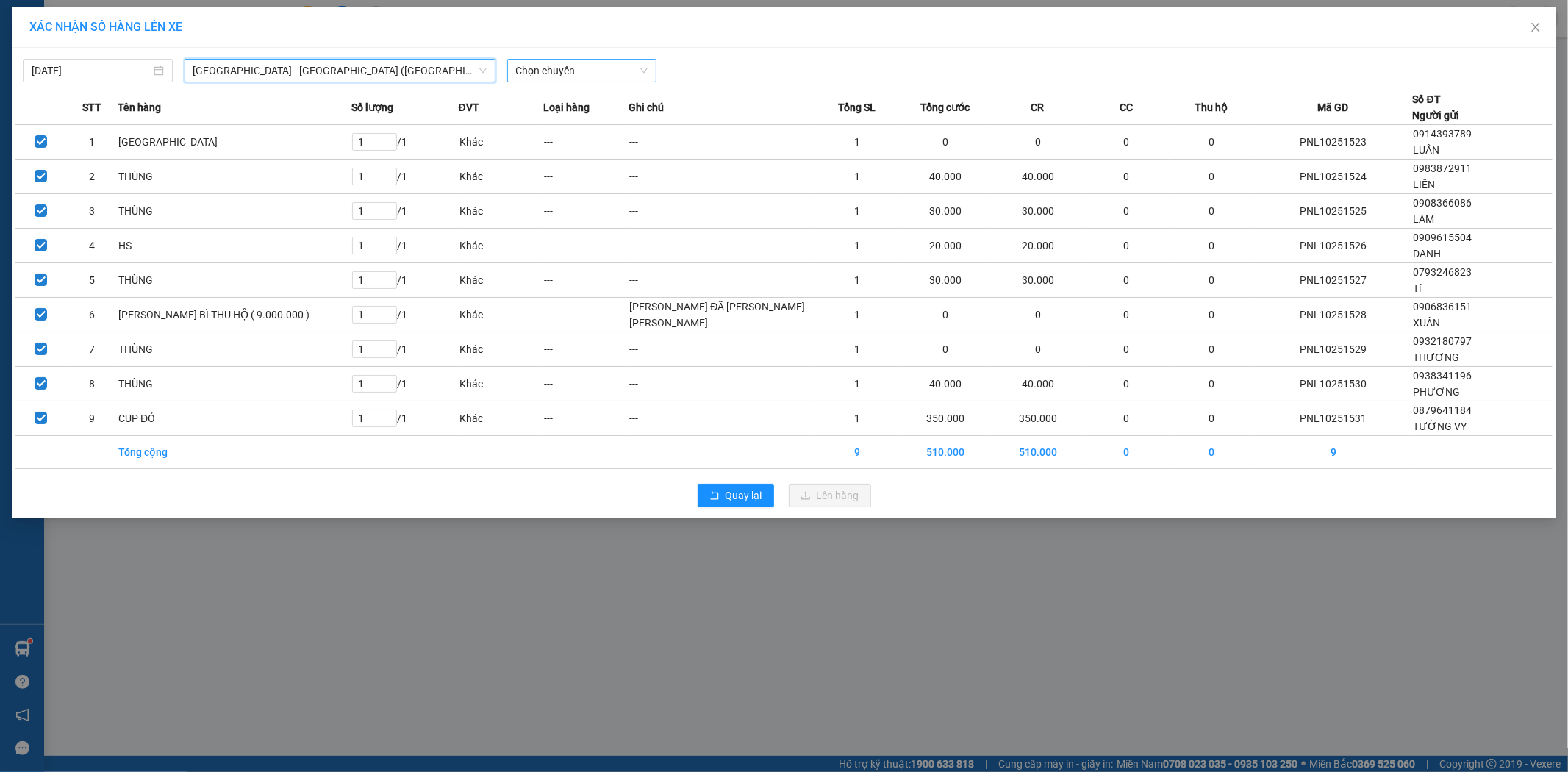
click at [576, 67] on span "Chọn chuyến" at bounding box center [582, 70] width 132 height 22
click at [588, 128] on div "22:00" at bounding box center [574, 123] width 114 height 16
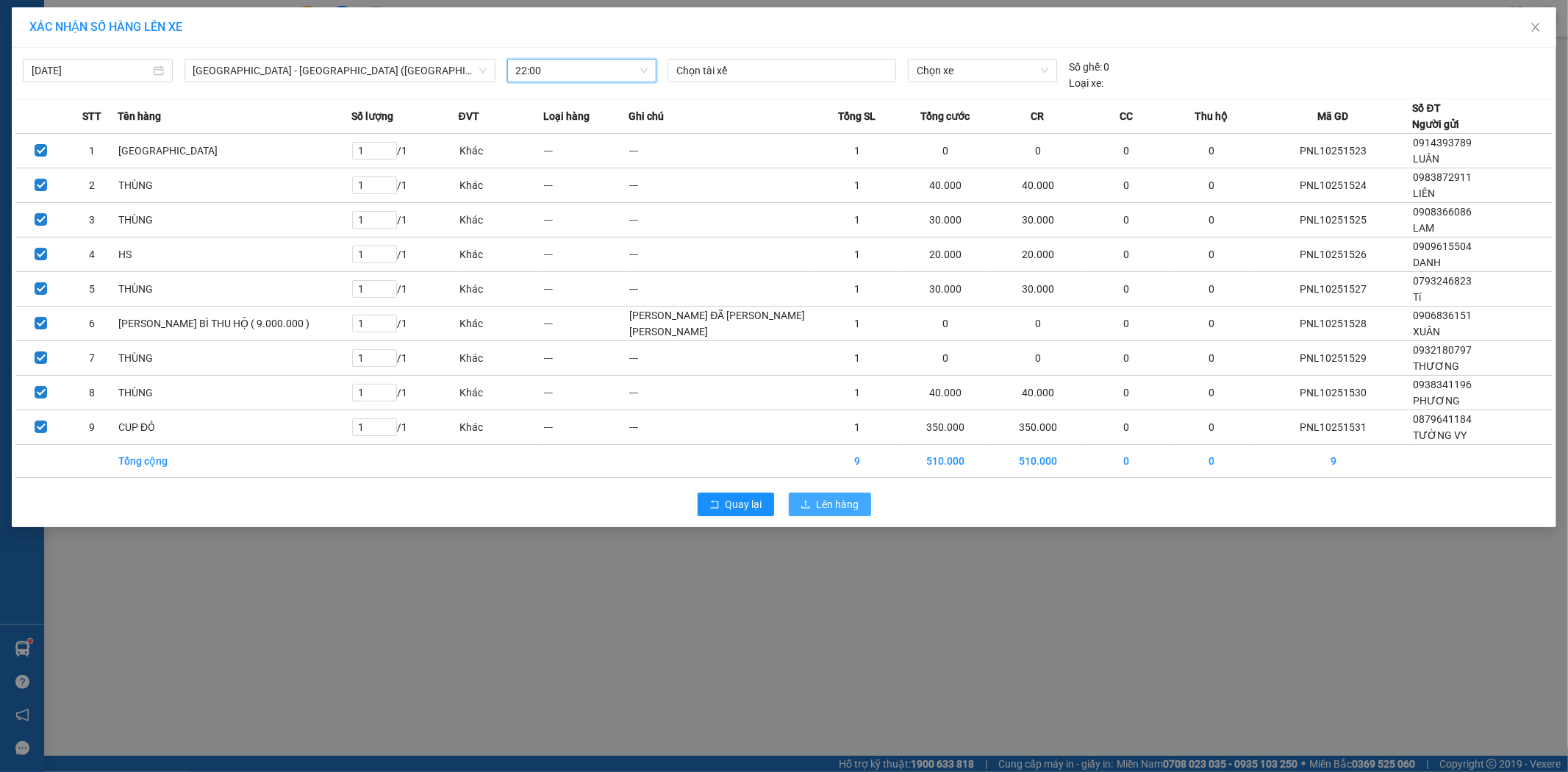
click at [824, 497] on span "Lên hàng" at bounding box center [837, 504] width 43 height 16
